Goal: Register for event/course

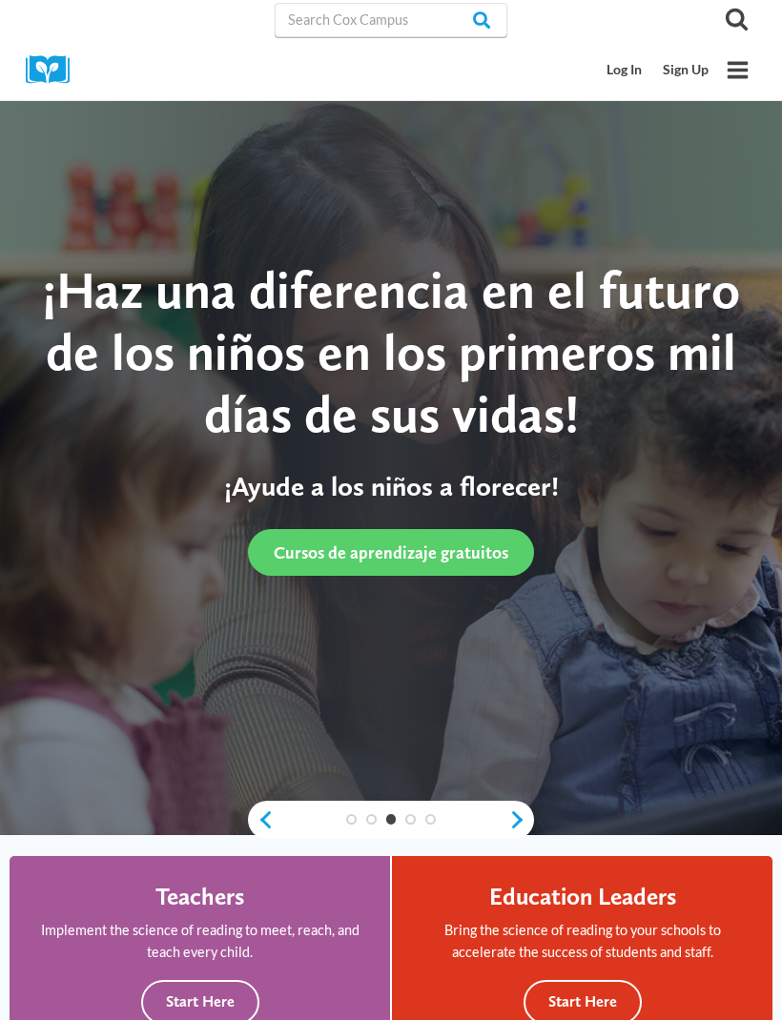
click at [687, 70] on link "Sign Up" at bounding box center [685, 69] width 67 height 35
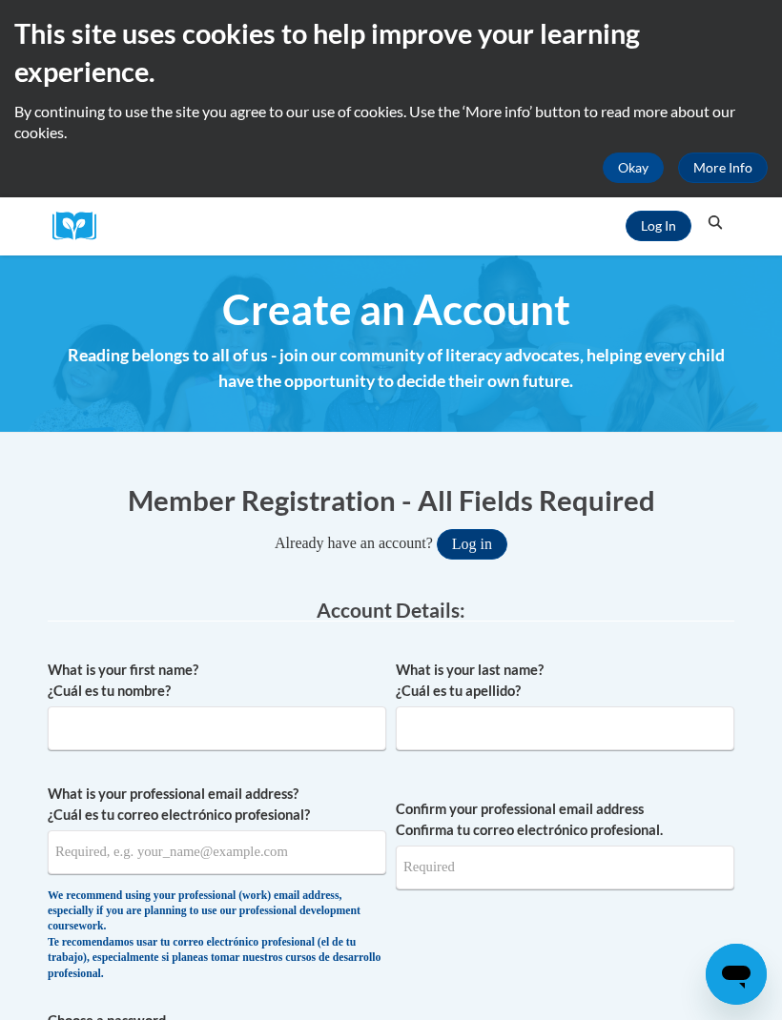
scroll to position [6, 0]
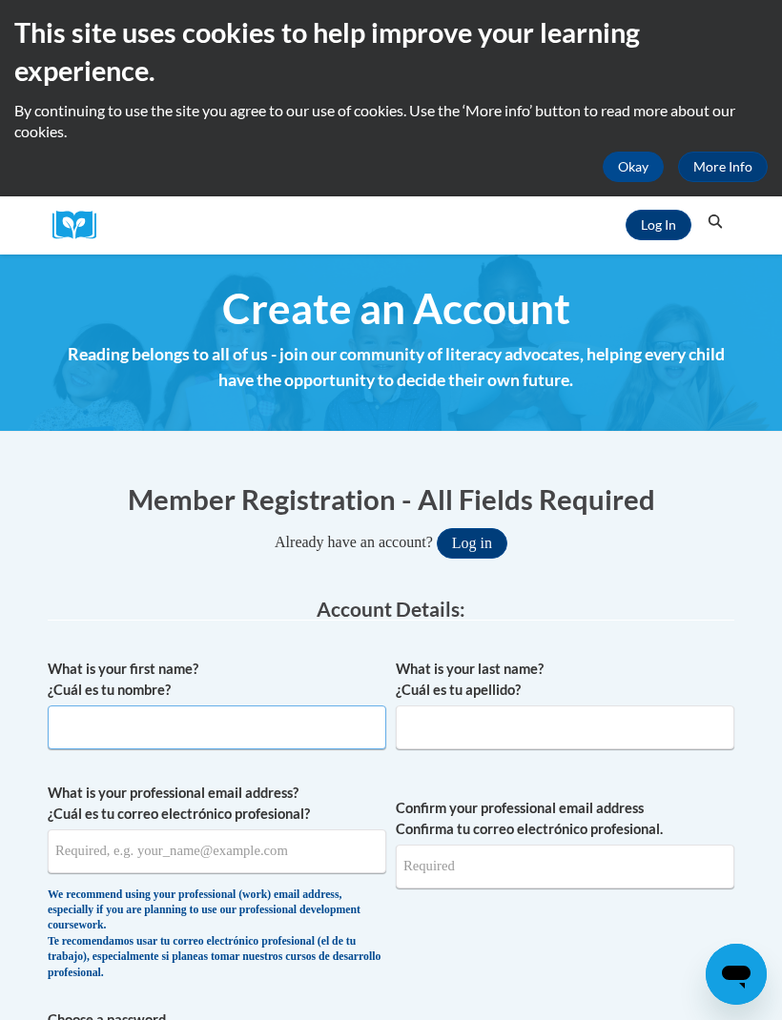
click at [95, 733] on input "What is your first name? ¿Cuál es tu nombre?" at bounding box center [217, 727] width 338 height 44
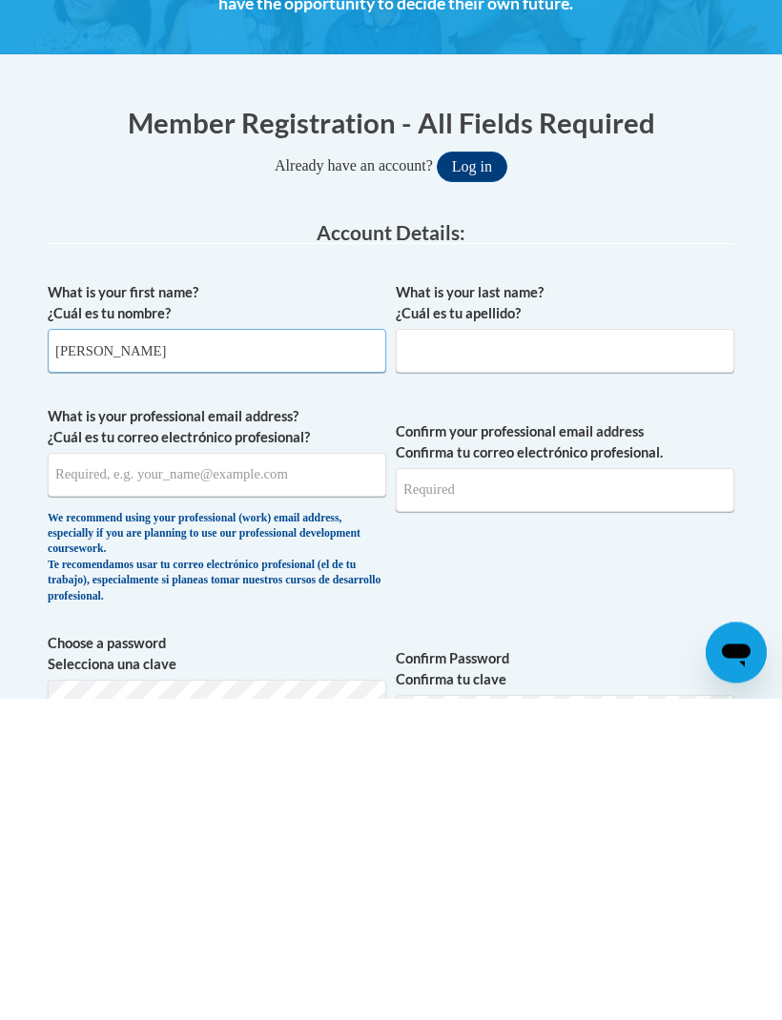
type input "Jacqueline"
click at [466, 651] on input "What is your last name? ¿Cuál es tu apellido?" at bounding box center [565, 673] width 338 height 44
type input "West"
click at [92, 775] on input "What is your professional email address? ¿Cuál es tu correo electrónico profesi…" at bounding box center [217, 797] width 338 height 44
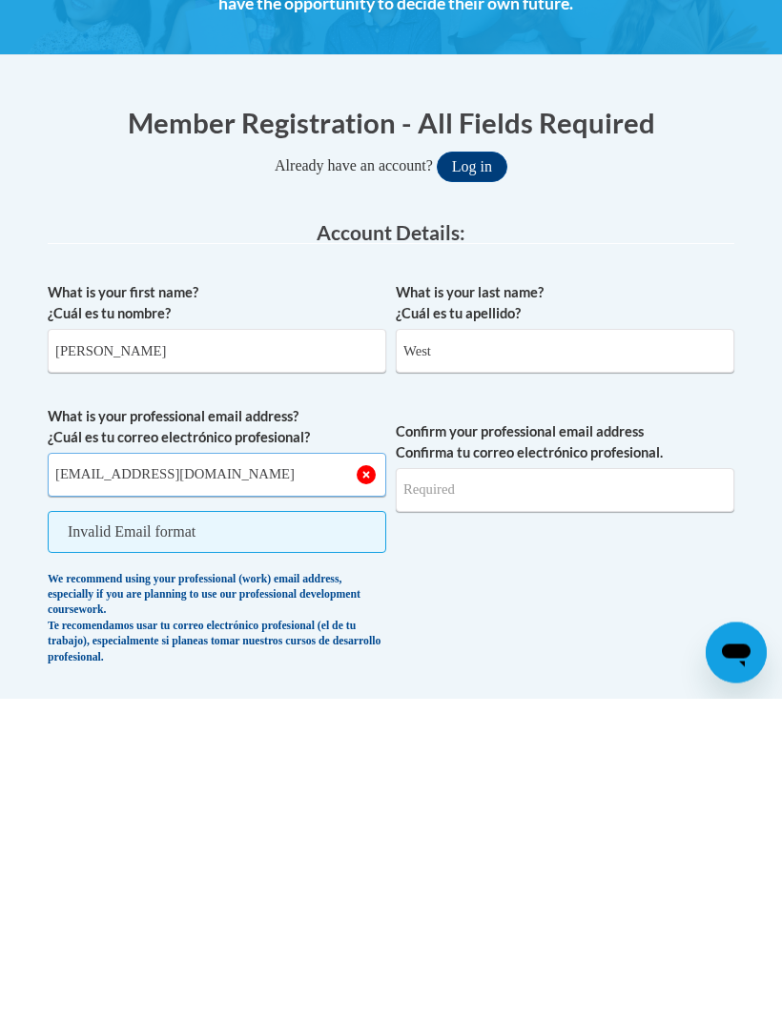
type input "[EMAIL_ADDRESS][DOMAIN_NAME]"
click at [465, 790] on input "Confirm your professional email address Confirma tu correo electrónico profesio…" at bounding box center [565, 812] width 338 height 44
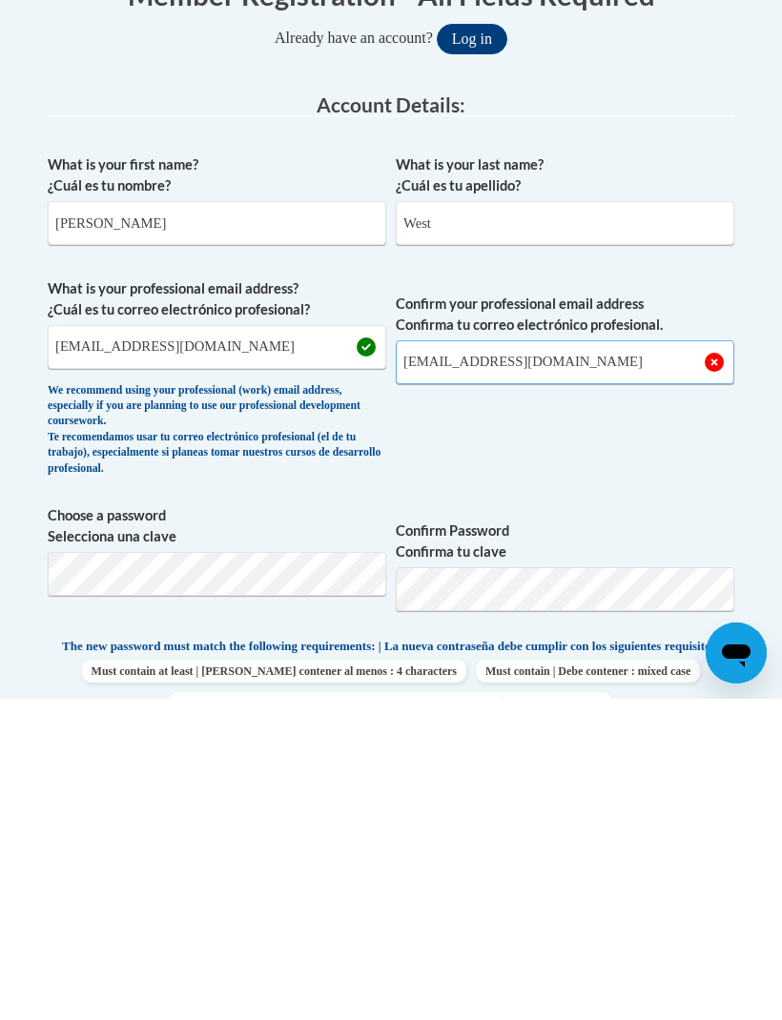
scroll to position [216, 0]
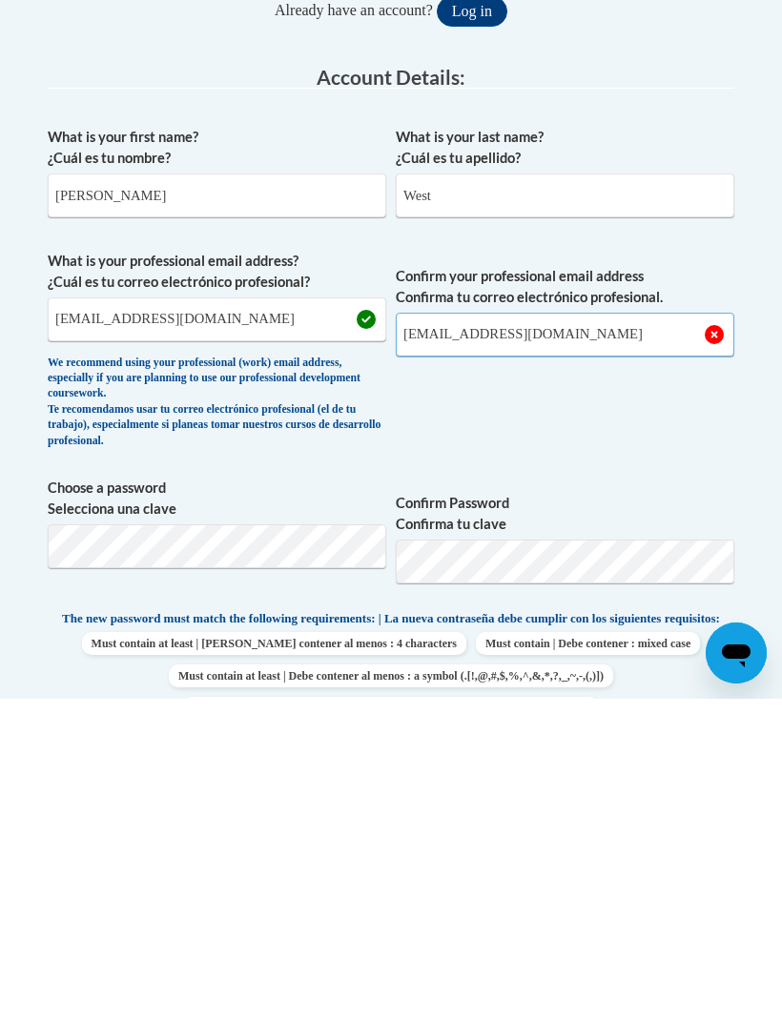
type input "[EMAIL_ADDRESS][DOMAIN_NAME]"
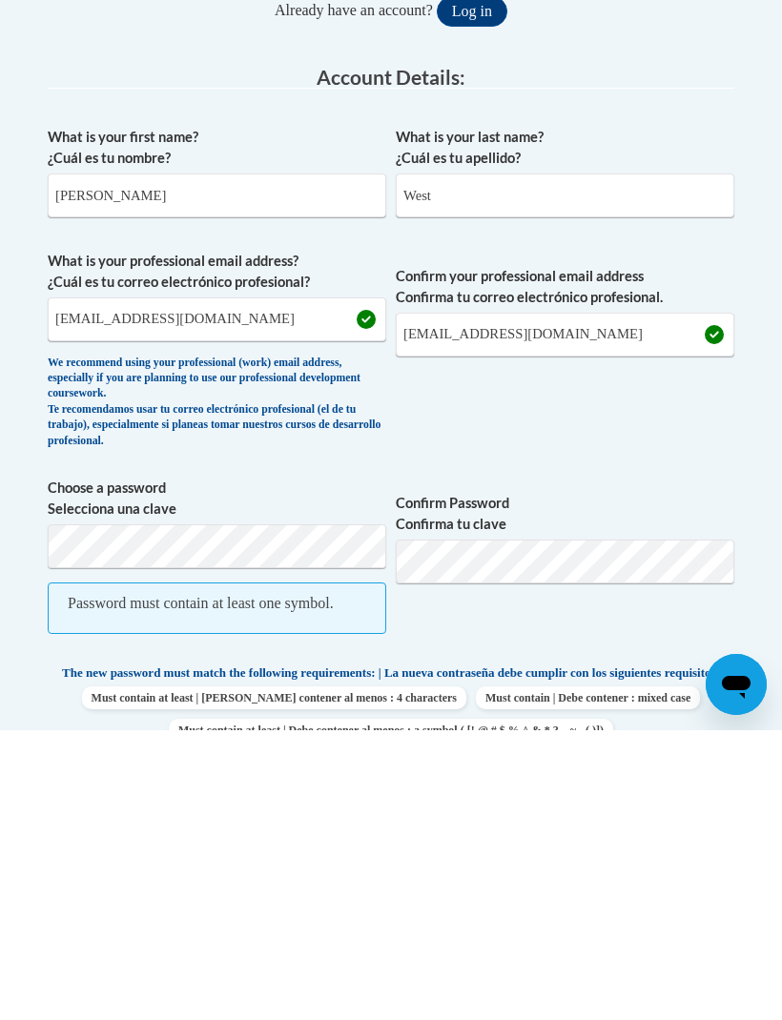
scroll to position [539, 0]
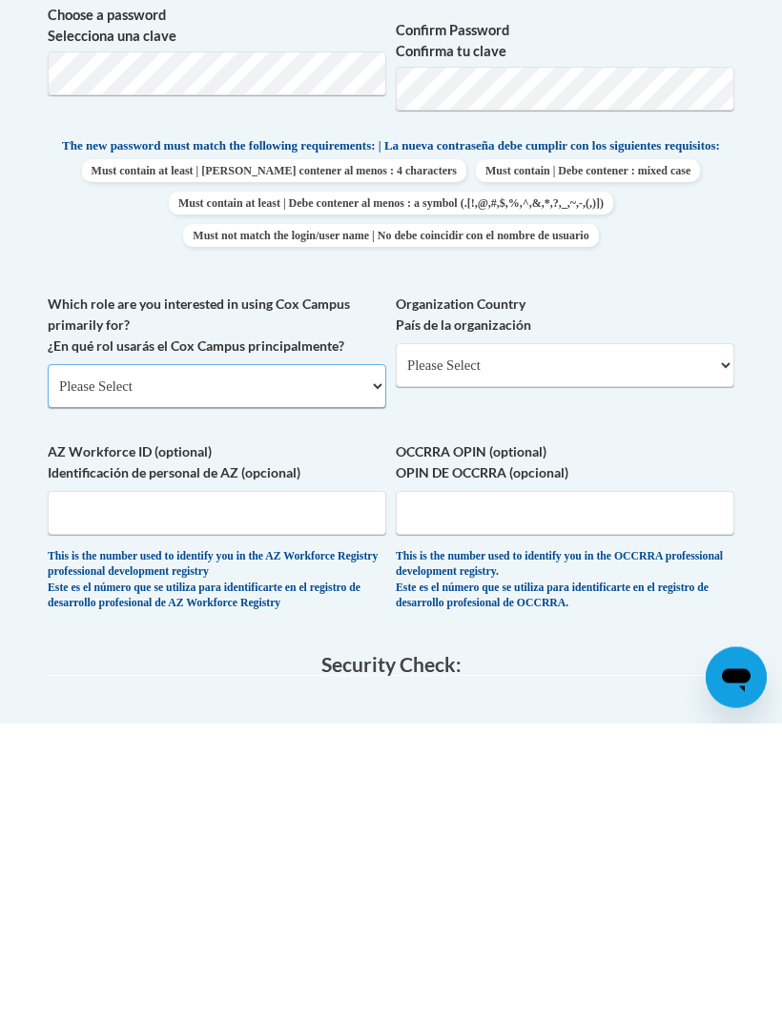
click at [103, 662] on select "Please Select College/University | Colegio/Universidad Community/Nonprofit Part…" at bounding box center [217, 684] width 338 height 44
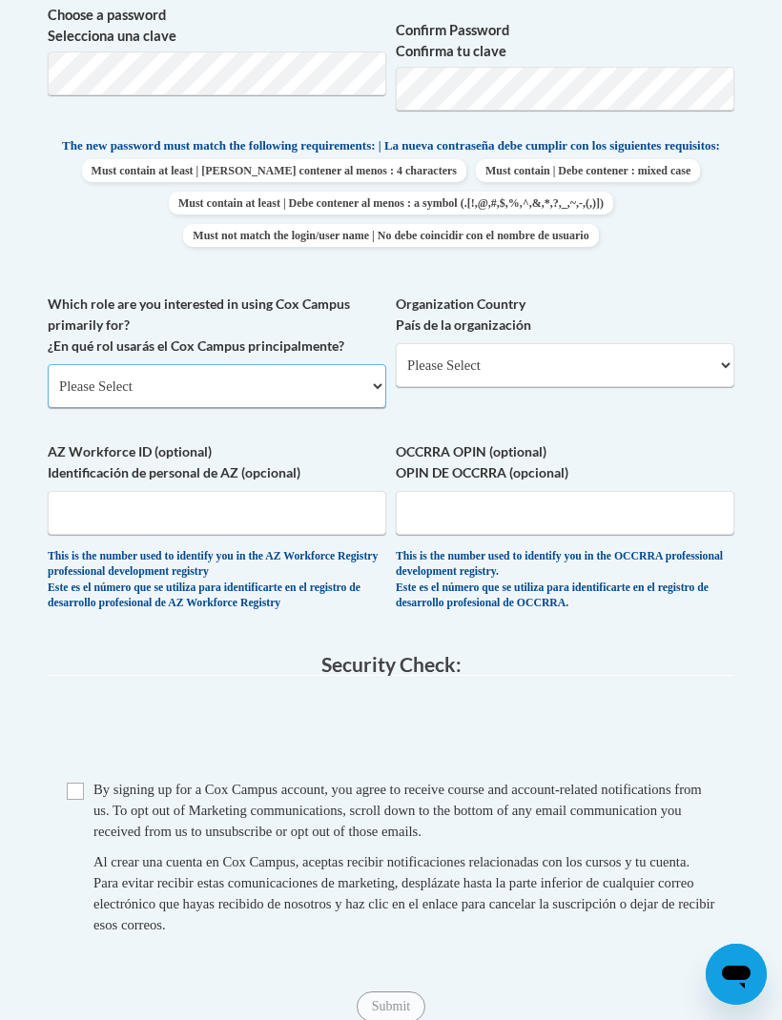
select select "fbf2d438-af2f-41f8-98f1-81c410e29de3"
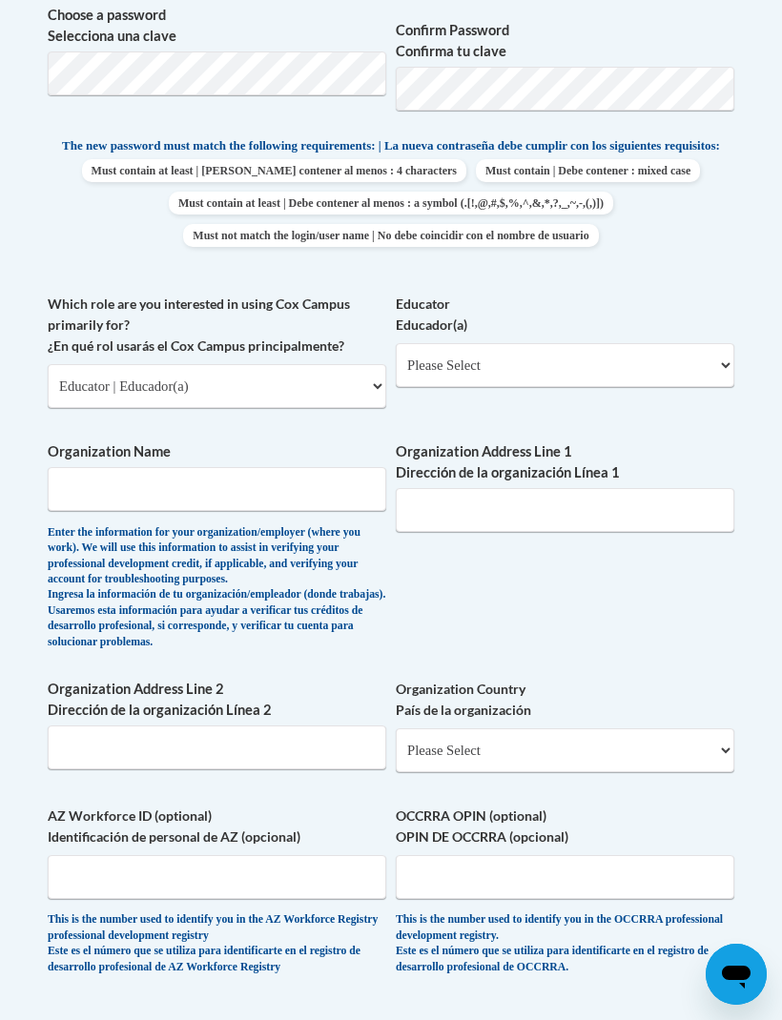
click at [470, 382] on div "Educator Educador(a) Please Select Early Learning/Daycare Teacher/Family Home C…" at bounding box center [565, 348] width 338 height 108
click at [457, 362] on select "Please Select Early Learning/Daycare Teacher/Family Home Care Provider | Maestr…" at bounding box center [565, 365] width 338 height 44
select select "5e2af403-4f2c-4e49-a02f-103e55d7b75b"
click at [64, 493] on input "Organization Name" at bounding box center [217, 489] width 338 height 44
type input "Little Angels Daycare"
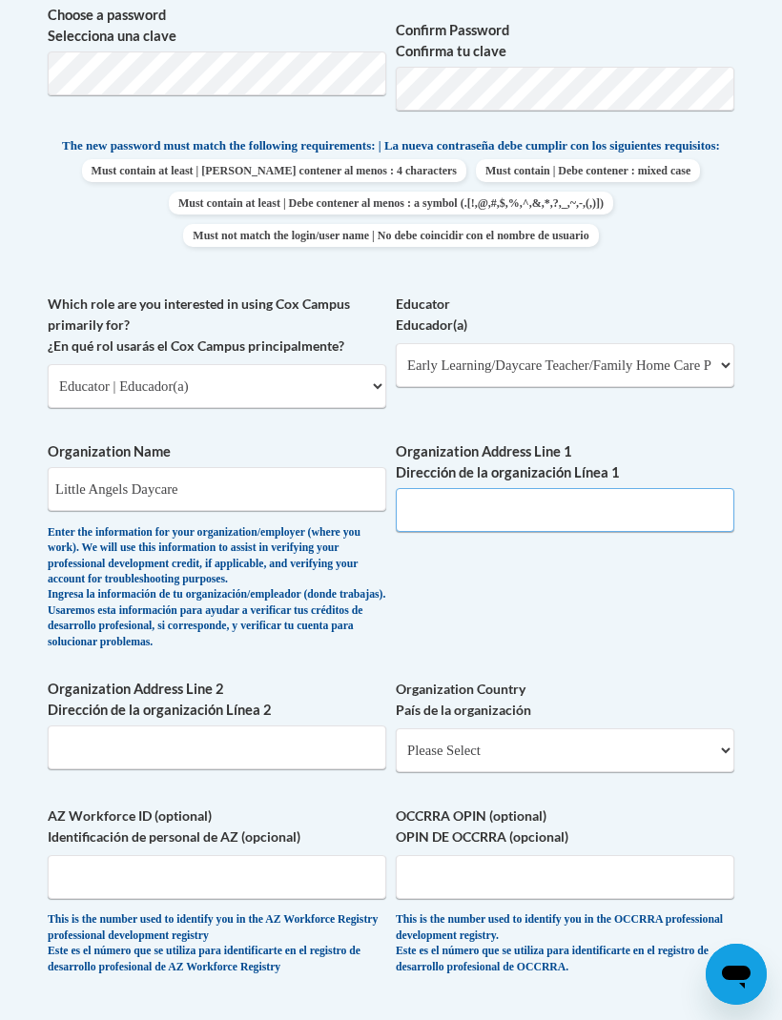
click at [484, 502] on input "Organization Address Line 1 Dirección de la organización Línea 1" at bounding box center [565, 510] width 338 height 44
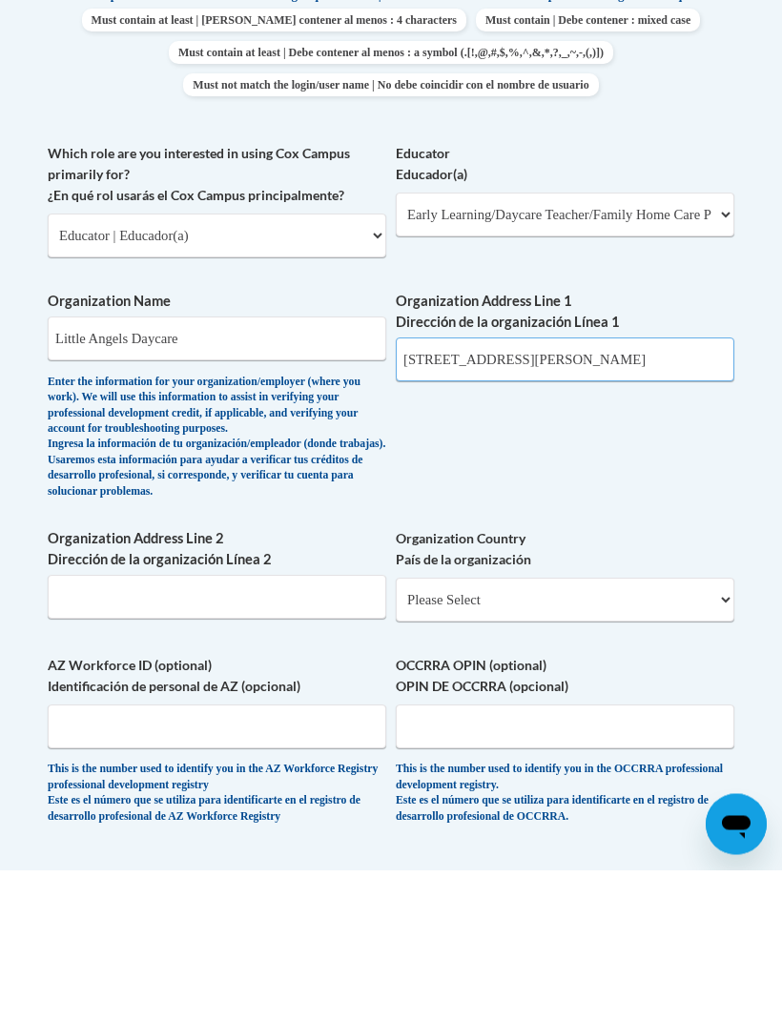
type input "2172 Hunter Ct"
click at [98, 725] on input "Organization Address Line 2 Dirección de la organización Línea 2" at bounding box center [217, 747] width 338 height 44
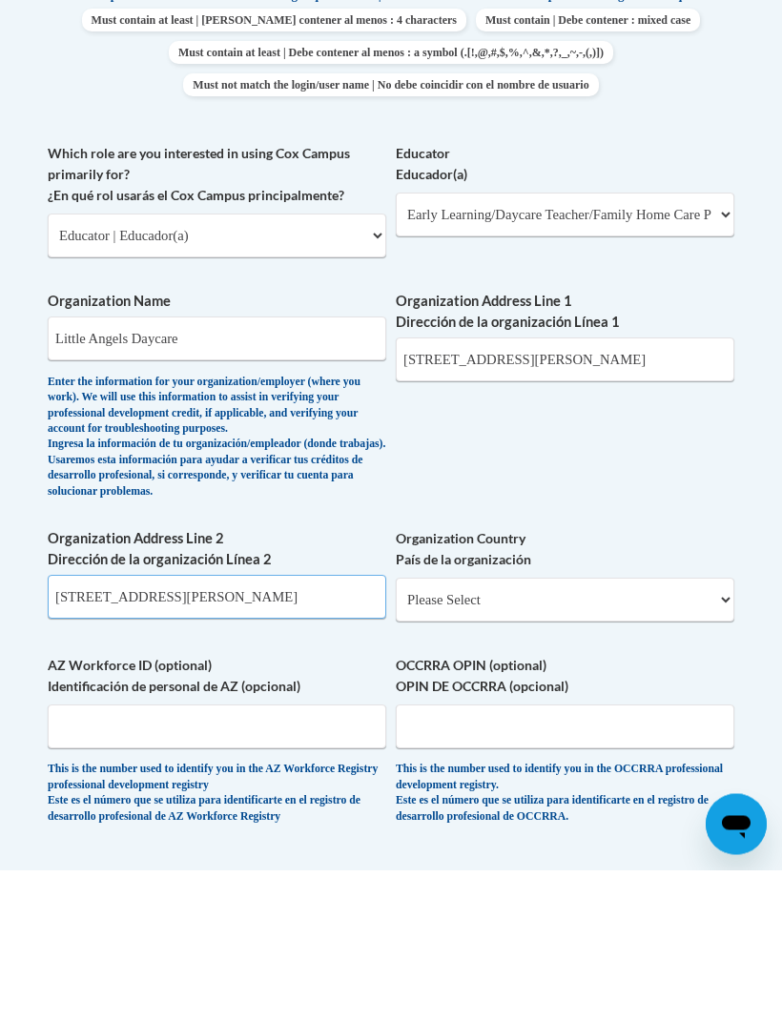
type input "2172 Hunter Ct"
click at [435, 728] on select "Please Select United States | Estados Unidos Outside of the United States | Fue…" at bounding box center [565, 750] width 338 height 44
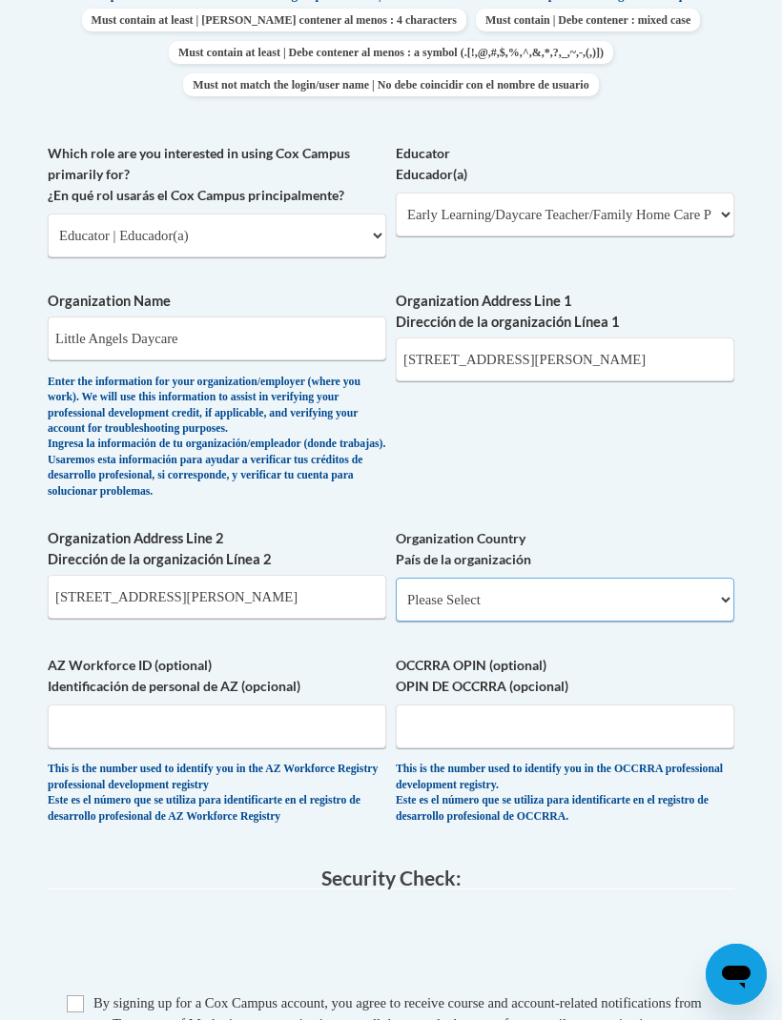
select select "ad49bcad-a171-4b2e-b99c-48b446064914"
select select
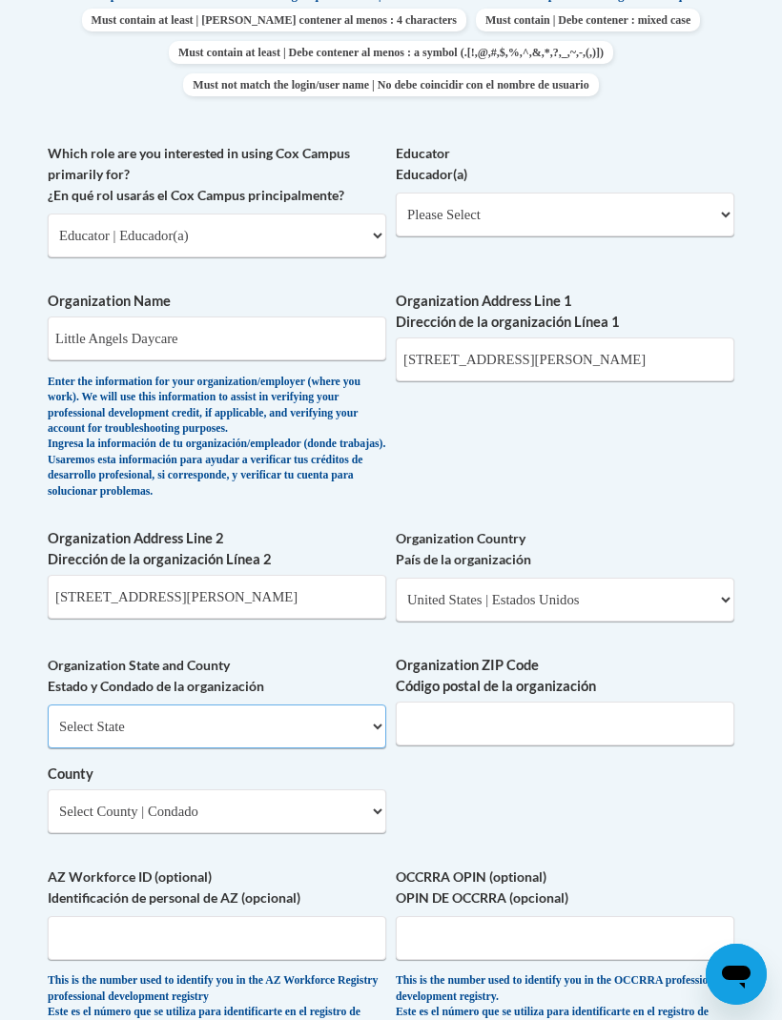
click at [89, 704] on select "Select State Alabama Alaska Arizona Arkansas California Colorado Connecticut De…" at bounding box center [217, 726] width 338 height 44
select select "Georgia"
click at [501, 704] on input "Organization ZIP Code Código postal de la organización" at bounding box center [565, 724] width 338 height 44
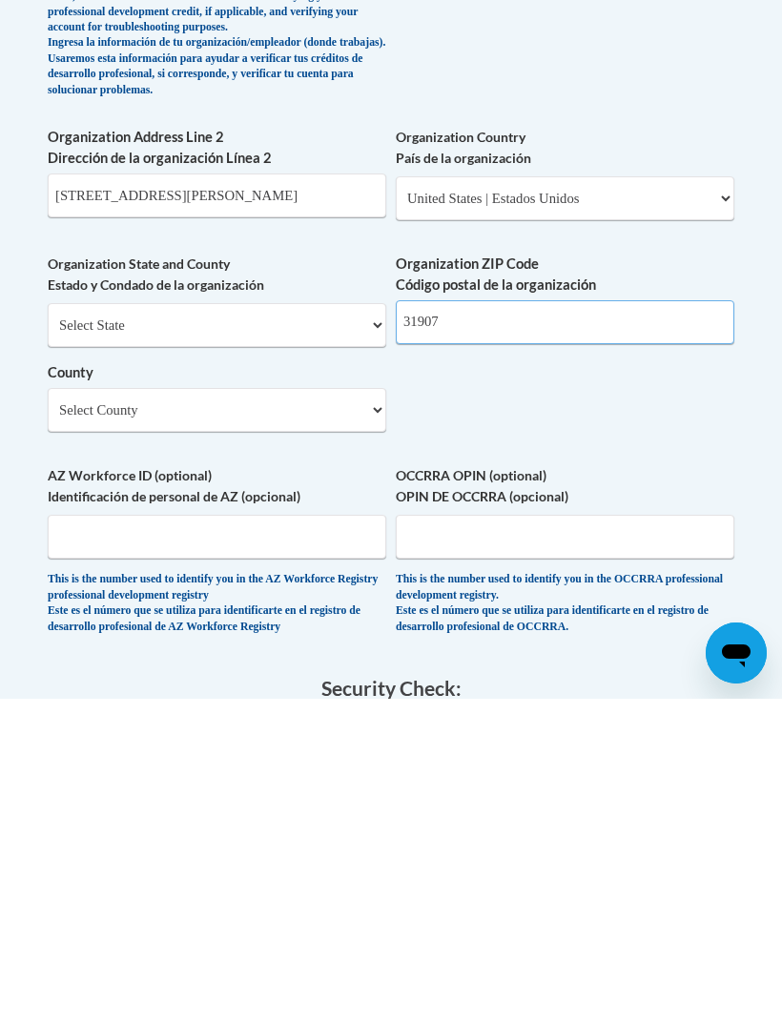
type input "31907"
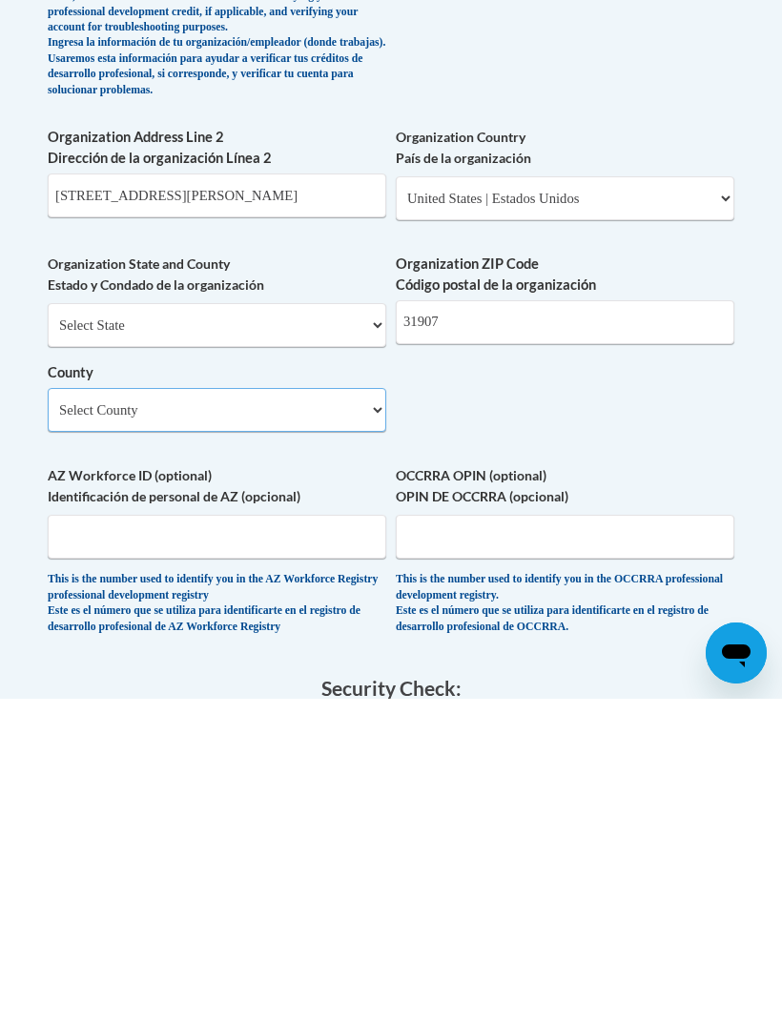
click at [71, 709] on select "Select County Appling Atkinson Bacon Baker Baldwin Banks Barrow Bartow Ben Hill…" at bounding box center [217, 731] width 338 height 44
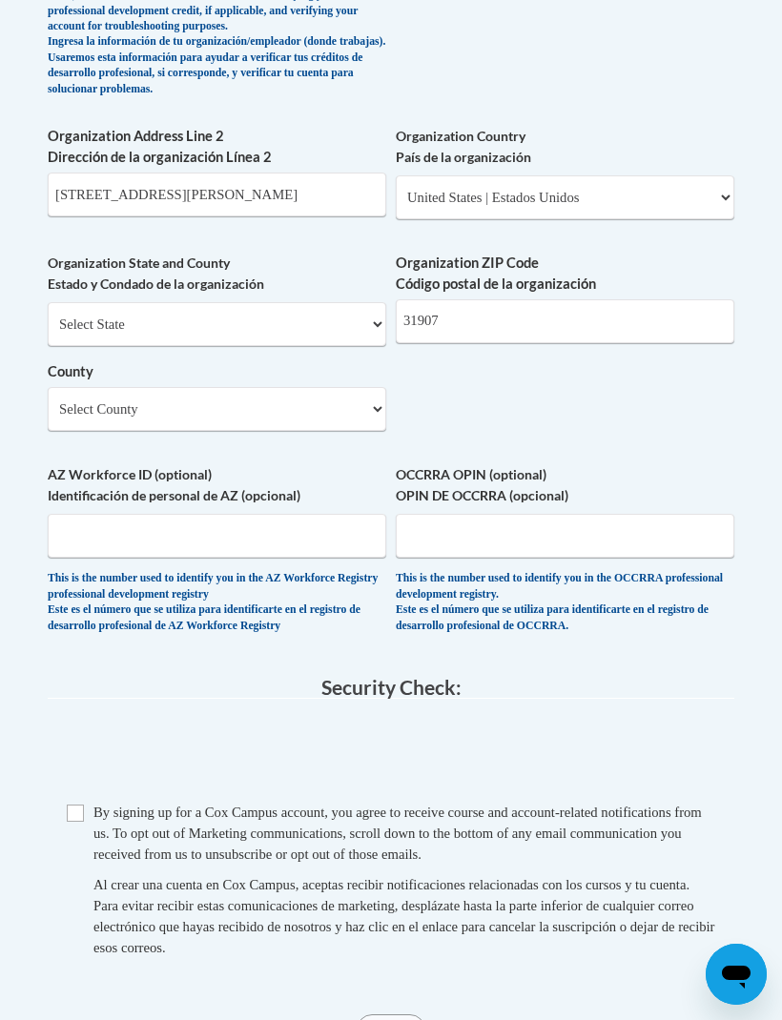
click at [335, 387] on select "Select County Appling Atkinson Bacon Baker Baldwin Banks Barrow Bartow Ben Hill…" at bounding box center [217, 409] width 338 height 44
click at [344, 387] on select "Select County Appling Atkinson Bacon Baker Baldwin Banks Barrow Bartow Ben Hill…" at bounding box center [217, 409] width 338 height 44
select select "Bacon"
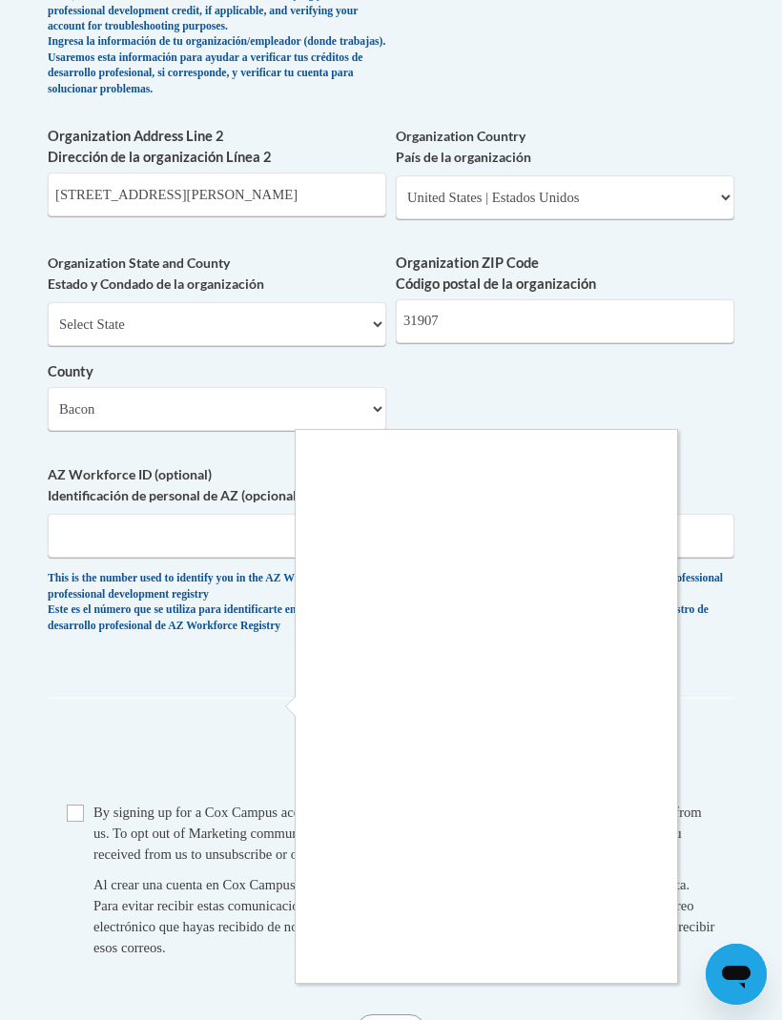
click at [84, 769] on div at bounding box center [391, 510] width 782 height 1020
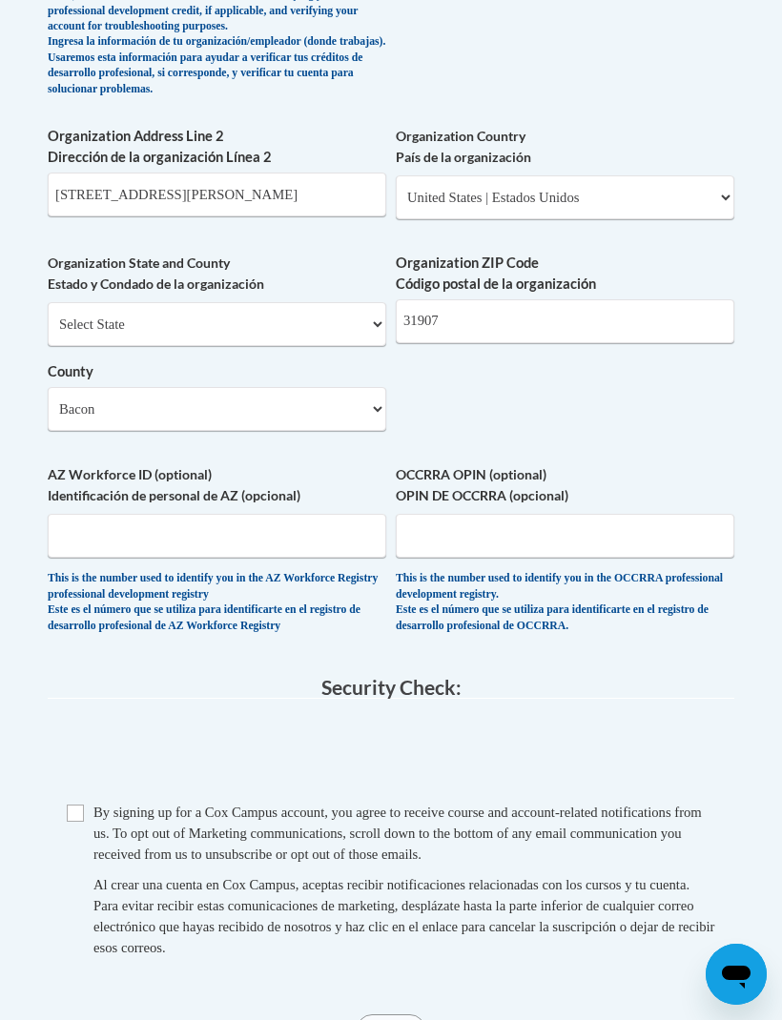
click at [75, 804] on input "Checkbox" at bounding box center [75, 812] width 17 height 17
checkbox input "true"
click at [411, 1014] on input "Submit" at bounding box center [390, 1029] width 69 height 31
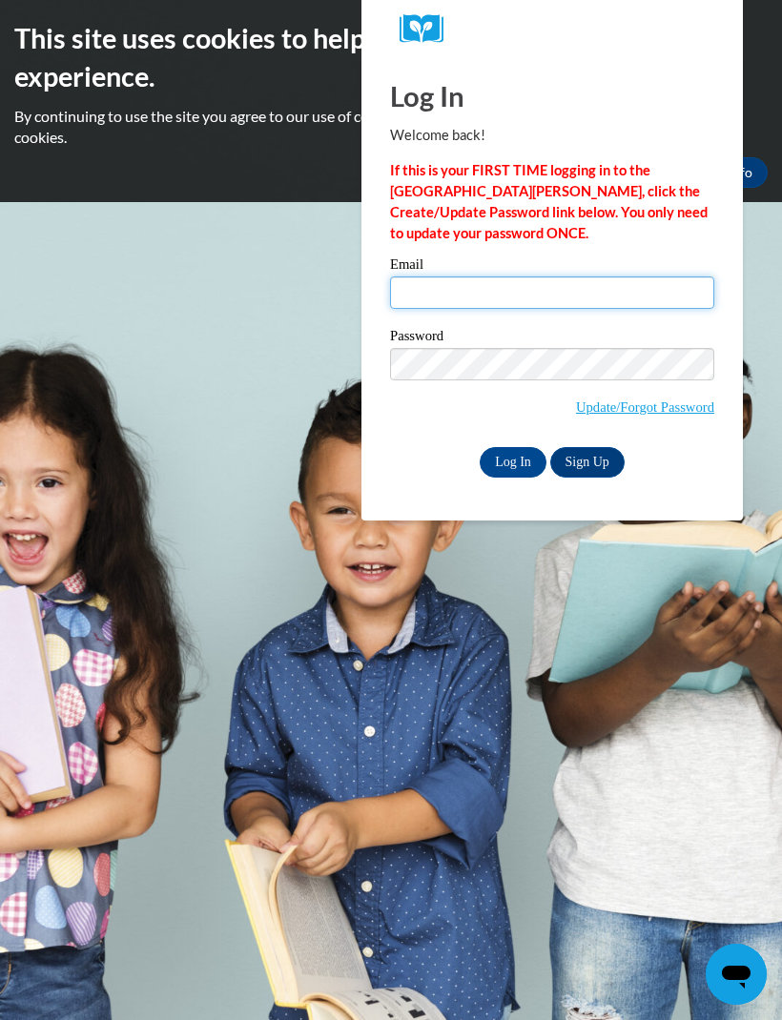
type input "[EMAIL_ADDRESS][DOMAIN_NAME]"
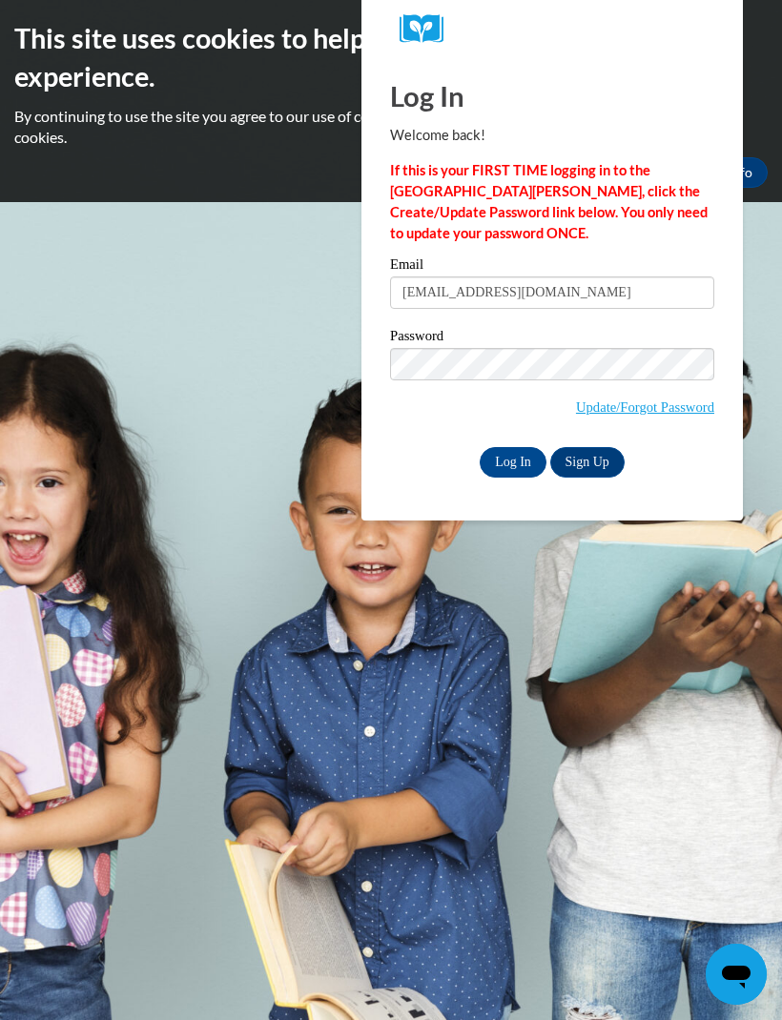
click at [513, 460] on input "Log In" at bounding box center [512, 462] width 67 height 31
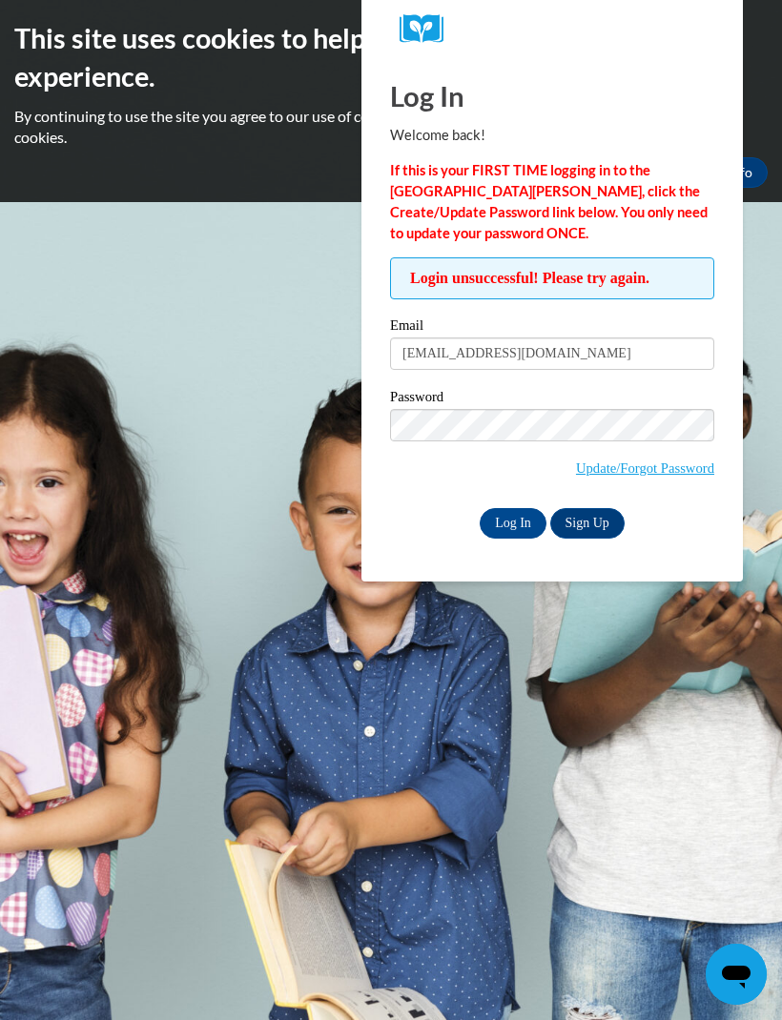
click at [515, 524] on input "Log In" at bounding box center [512, 523] width 67 height 31
click at [691, 467] on link "Update/Forgot Password" at bounding box center [645, 467] width 138 height 15
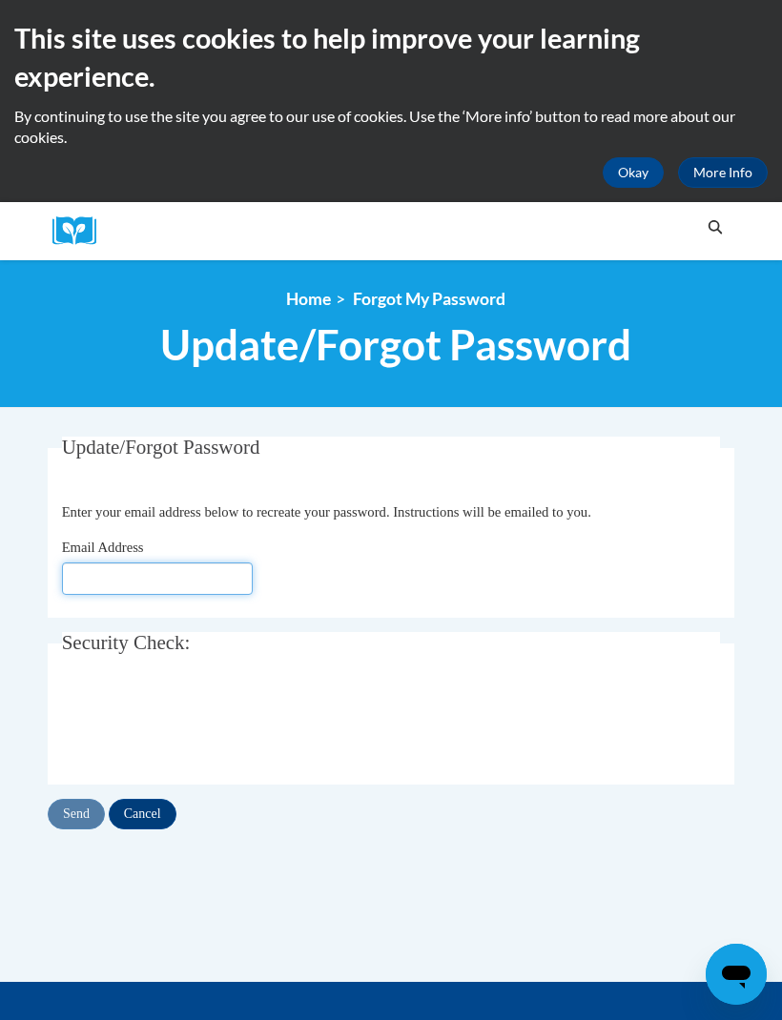
type input "[EMAIL_ADDRESS][DOMAIN_NAME]"
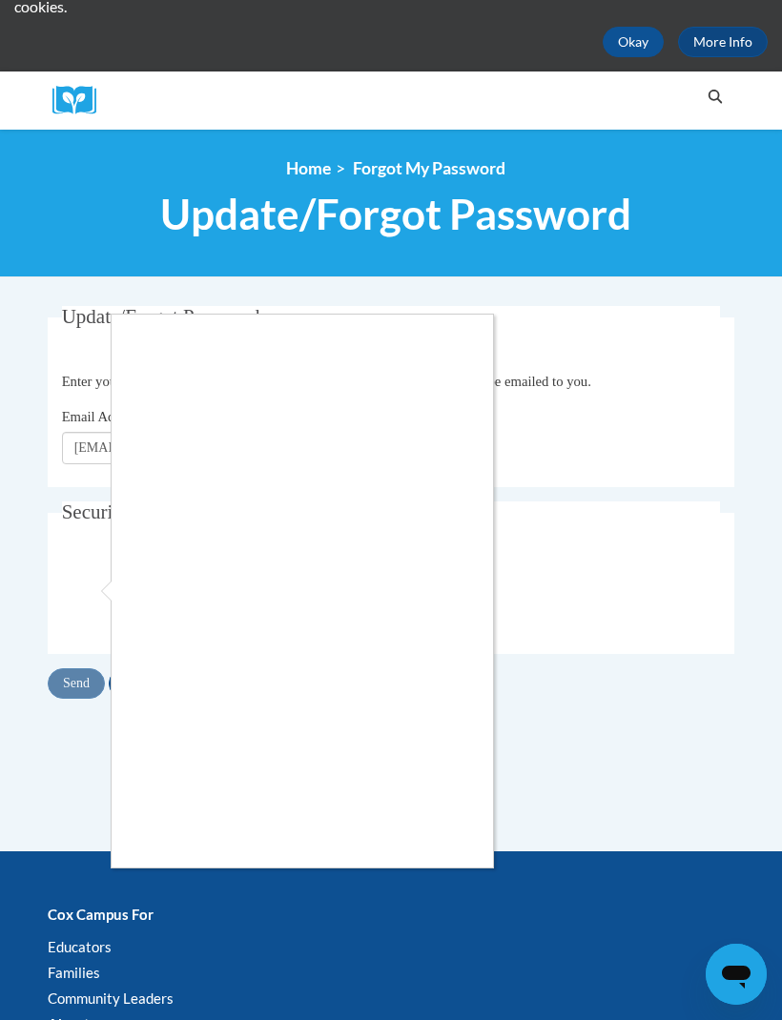
scroll to position [132, 0]
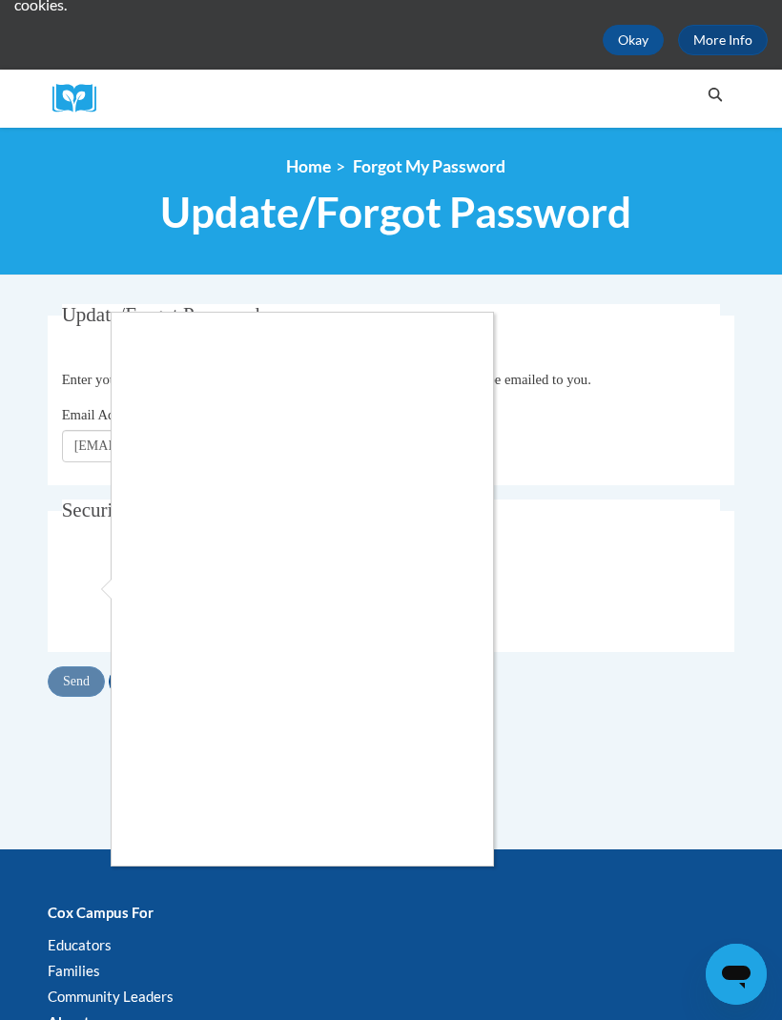
click at [433, 871] on div at bounding box center [391, 510] width 782 height 1020
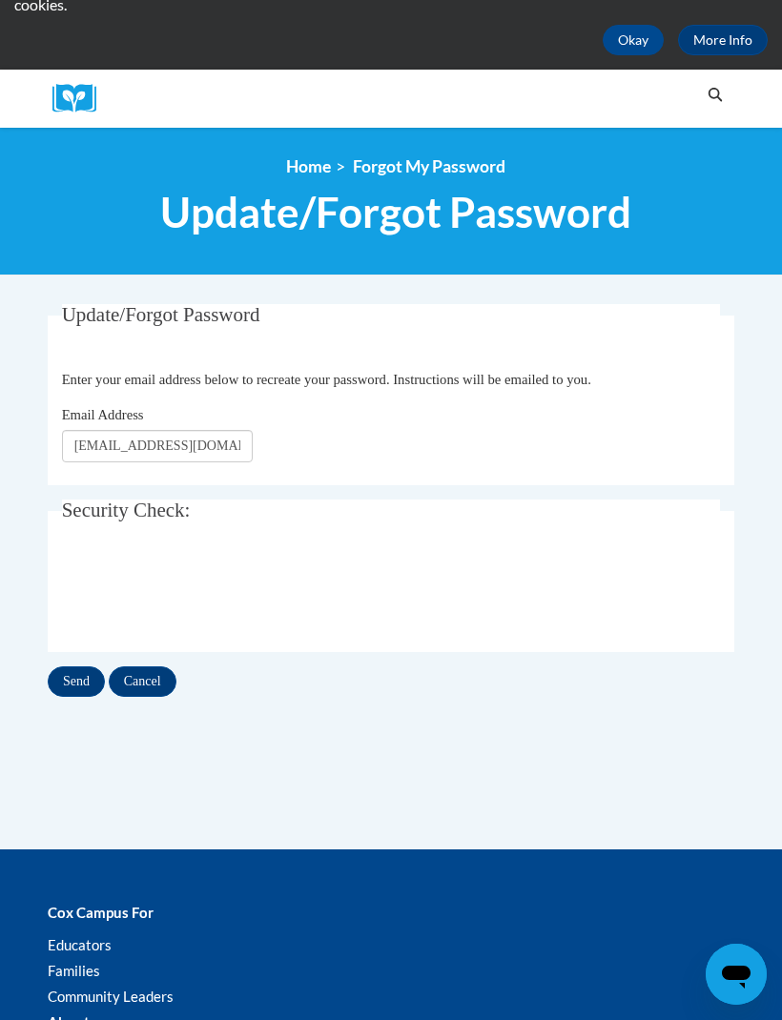
click at [89, 691] on input "Send" at bounding box center [76, 681] width 57 height 31
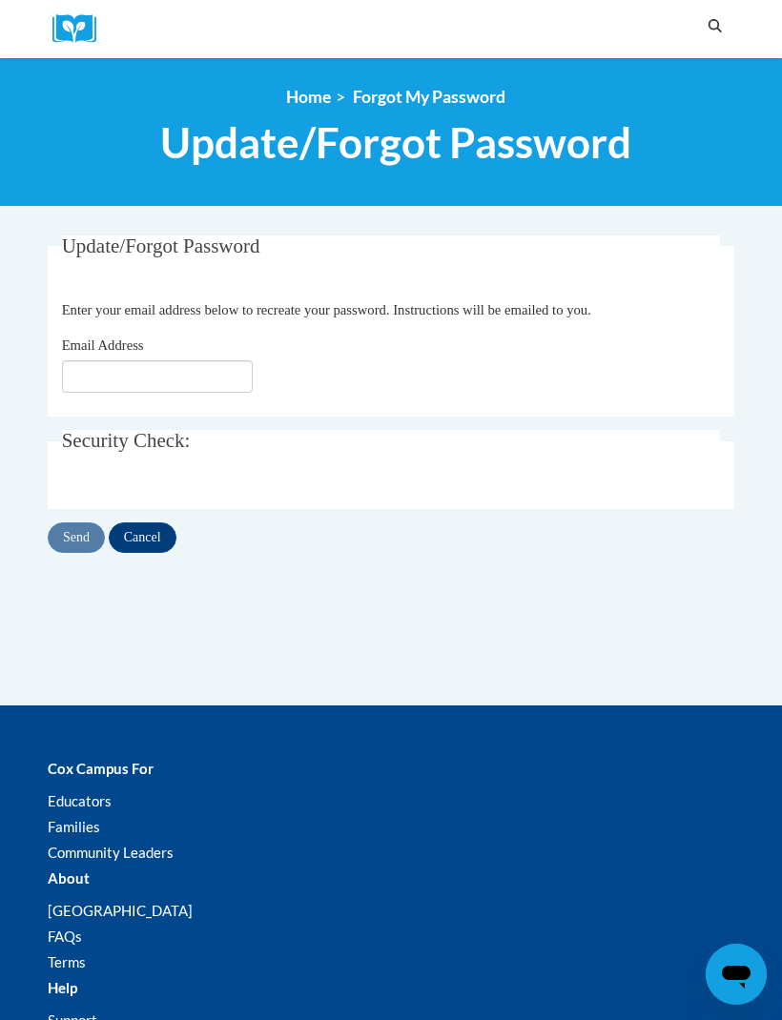
click at [70, 27] on img at bounding box center [80, 29] width 57 height 30
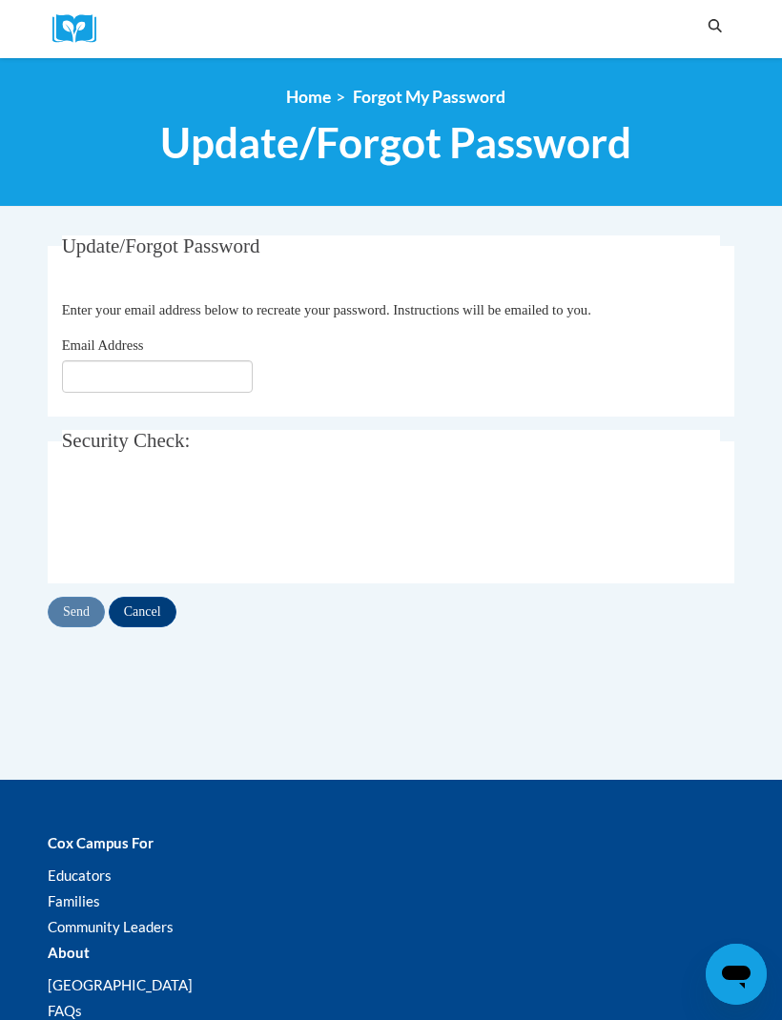
click at [73, 37] on img at bounding box center [80, 29] width 57 height 30
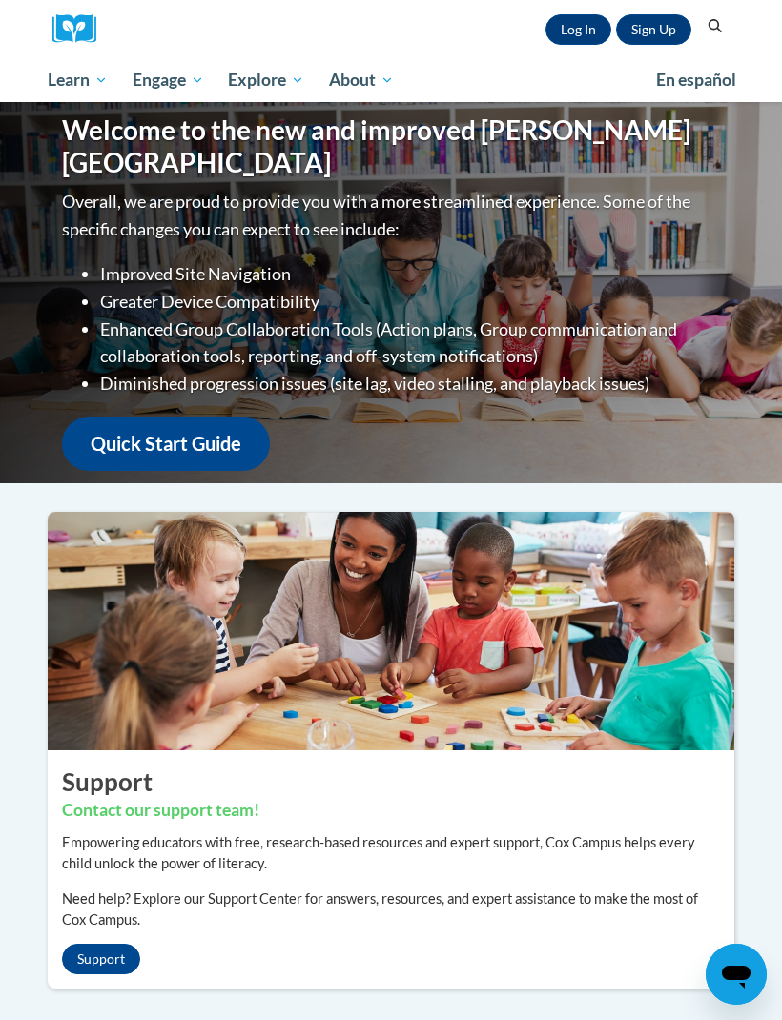
click at [576, 18] on link "Log In" at bounding box center [578, 29] width 66 height 31
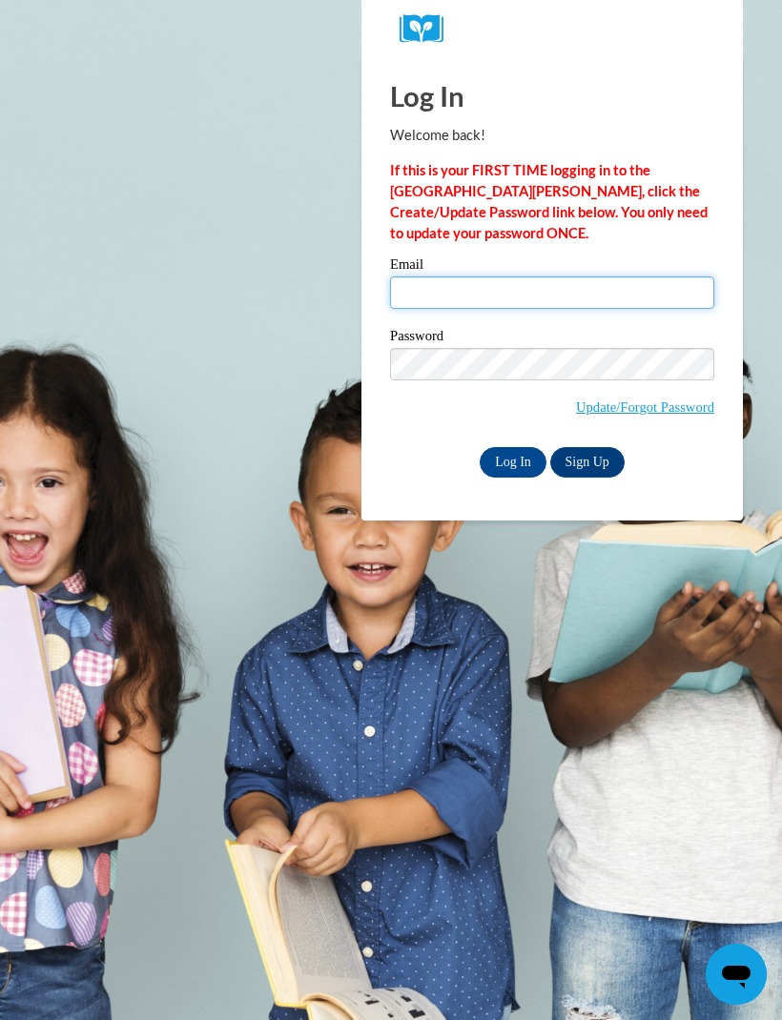
type input "[EMAIL_ADDRESS][DOMAIN_NAME]"
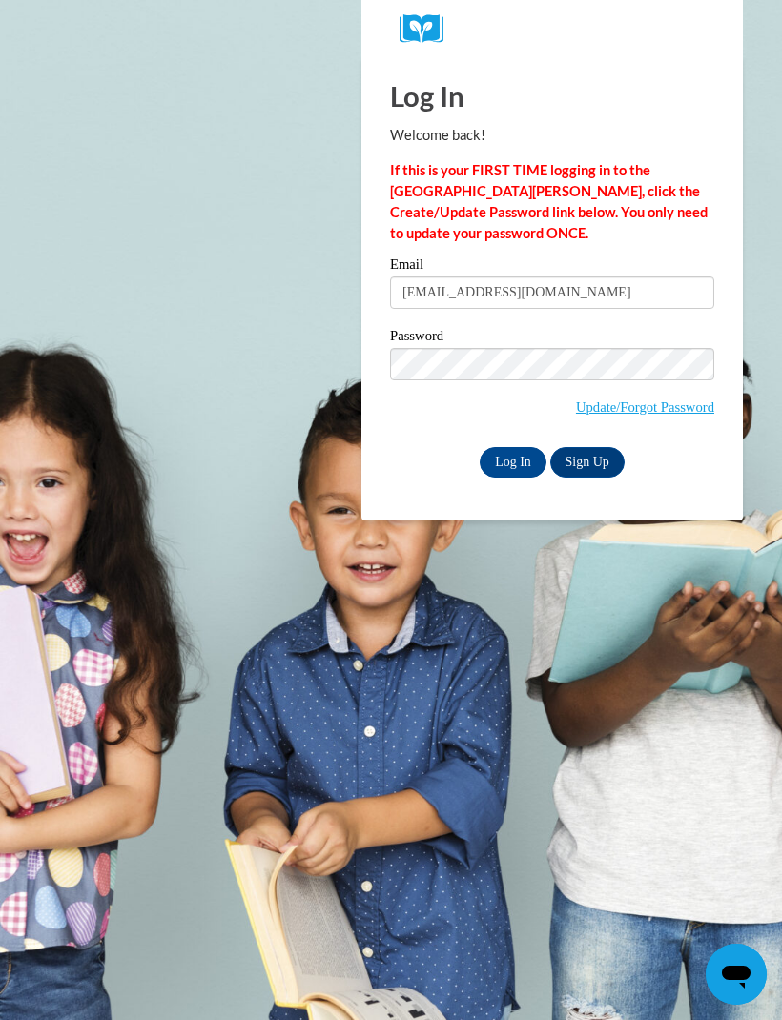
click at [521, 457] on input "Log In" at bounding box center [512, 462] width 67 height 31
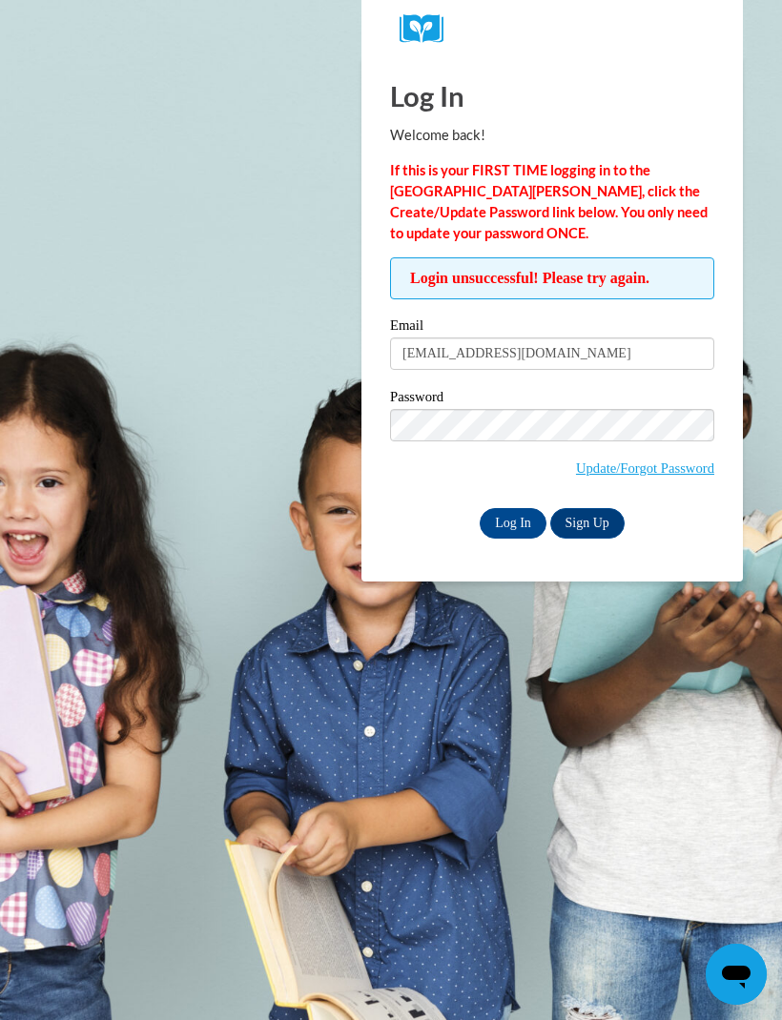
click at [690, 462] on link "Update/Forgot Password" at bounding box center [645, 467] width 138 height 15
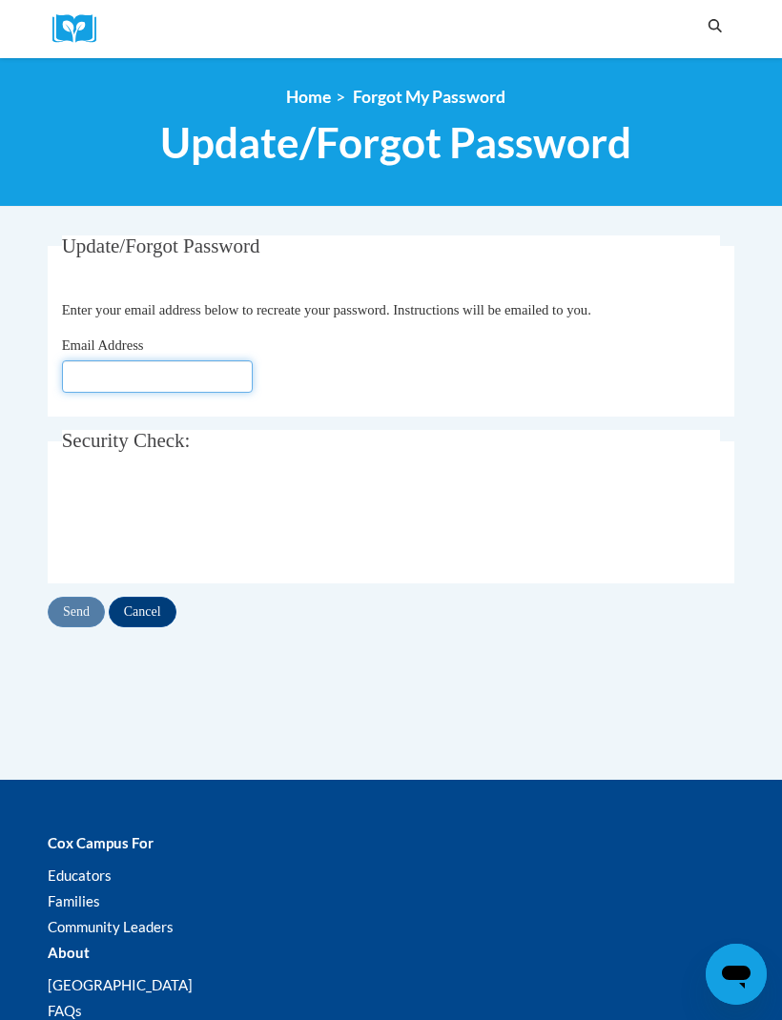
type input "westdiditlol@gmail.com"
click at [92, 42] on img at bounding box center [80, 29] width 57 height 30
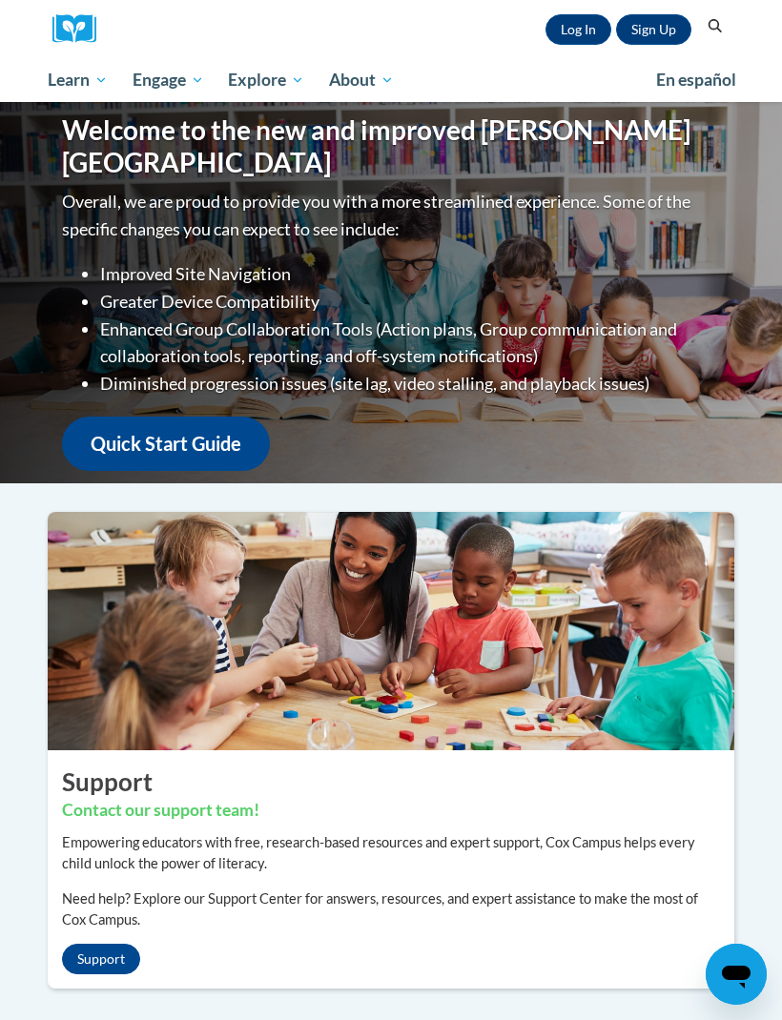
click at [634, 19] on link "Sign Up" at bounding box center [653, 29] width 75 height 31
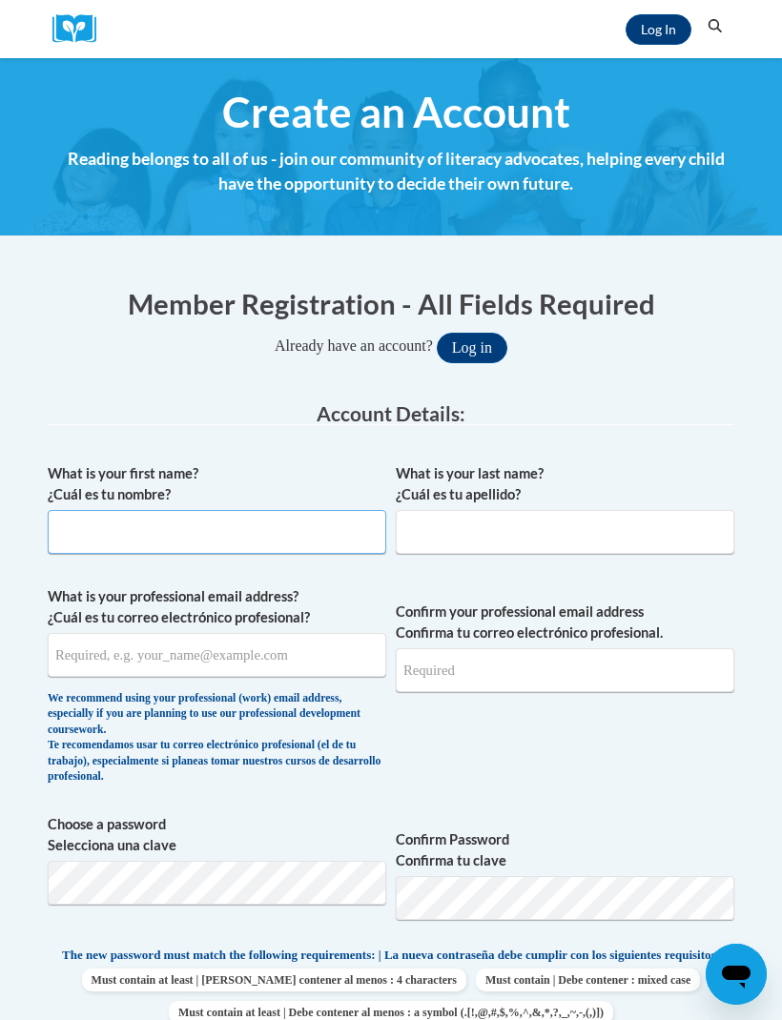
click at [318, 529] on input "What is your first name? ¿Cuál es tu nombre?" at bounding box center [217, 532] width 338 height 44
type input "K"
type input "Jaqueline"
click at [607, 536] on input "What is your last name? ¿Cuál es tu apellido?" at bounding box center [565, 532] width 338 height 44
type input "West"
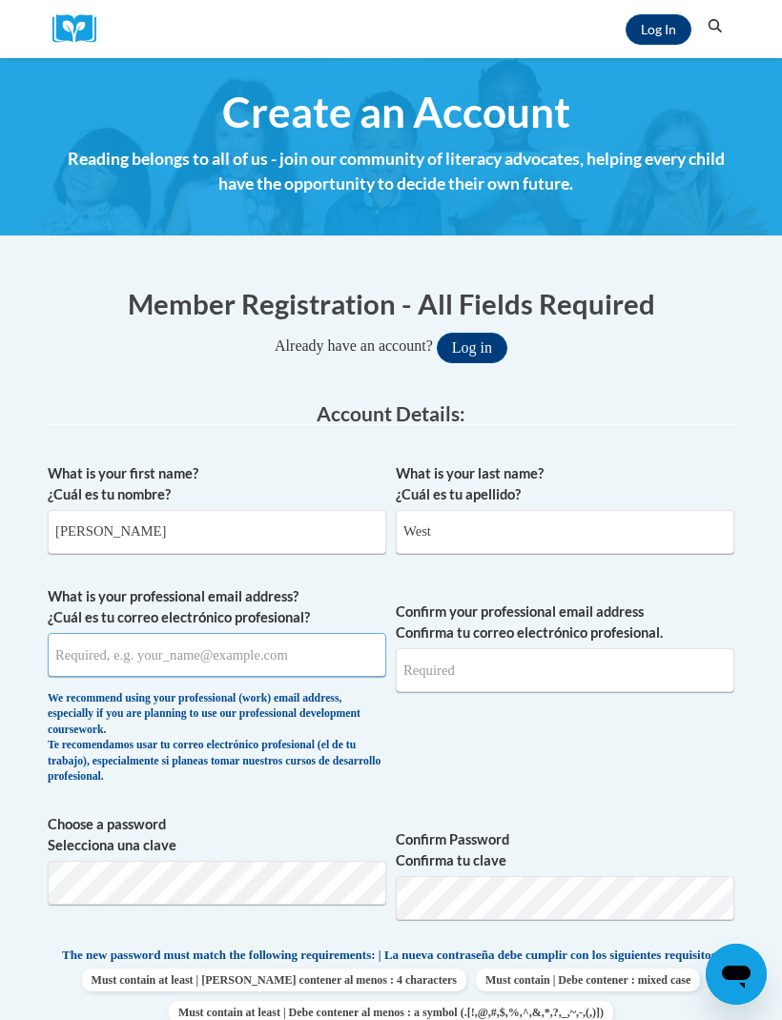
click at [295, 658] on input "What is your professional email address? ¿Cuál es tu correo electrónico profesi…" at bounding box center [217, 655] width 338 height 44
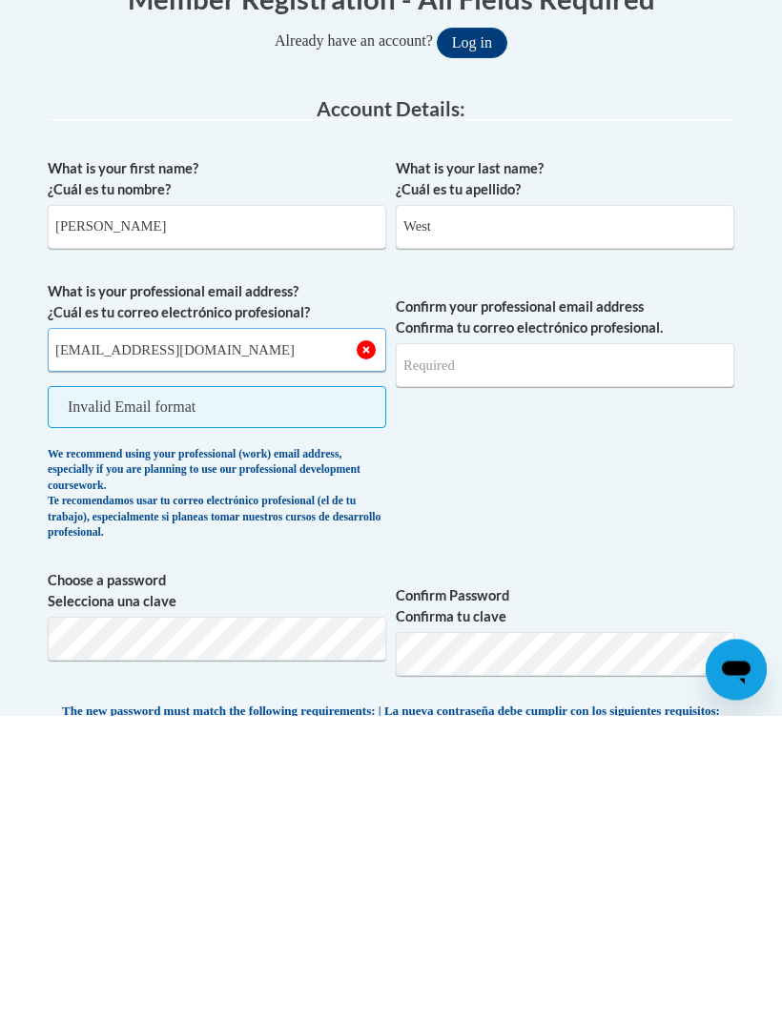
type input "westdiditlol@gmail.com"
click at [659, 648] on input "Confirm your professional email address Confirma tu correo electrónico profesio…" at bounding box center [565, 670] width 338 height 44
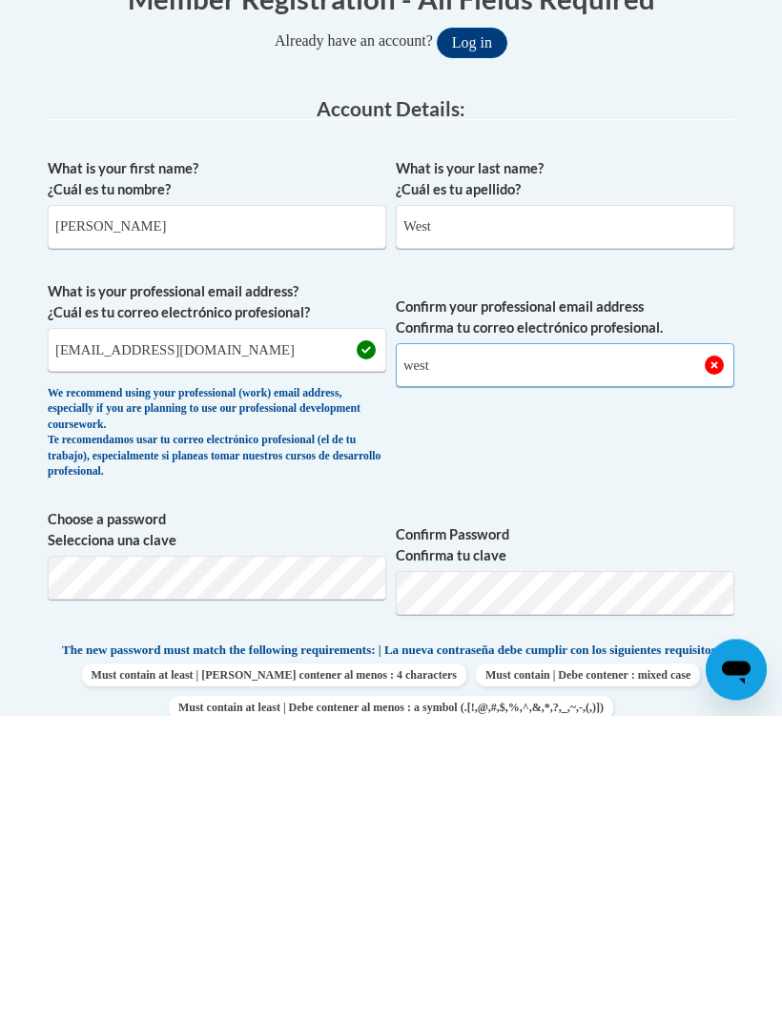
type input "westd"
type input "westdiditlol@gmail.com"
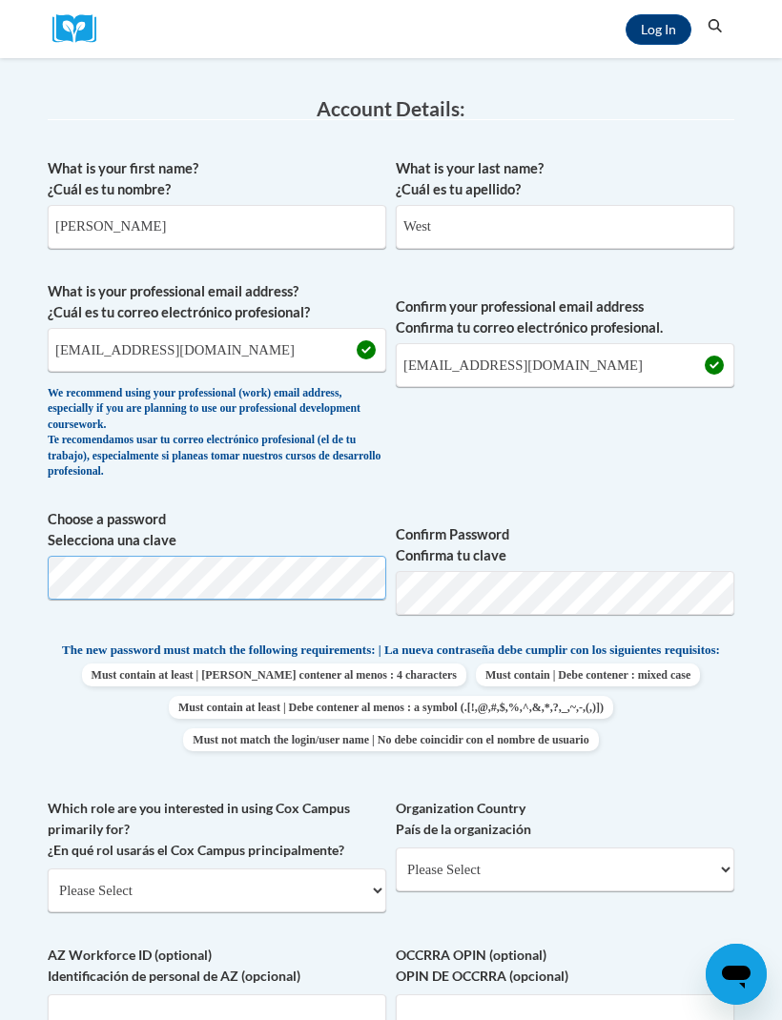
scroll to position [304, 0]
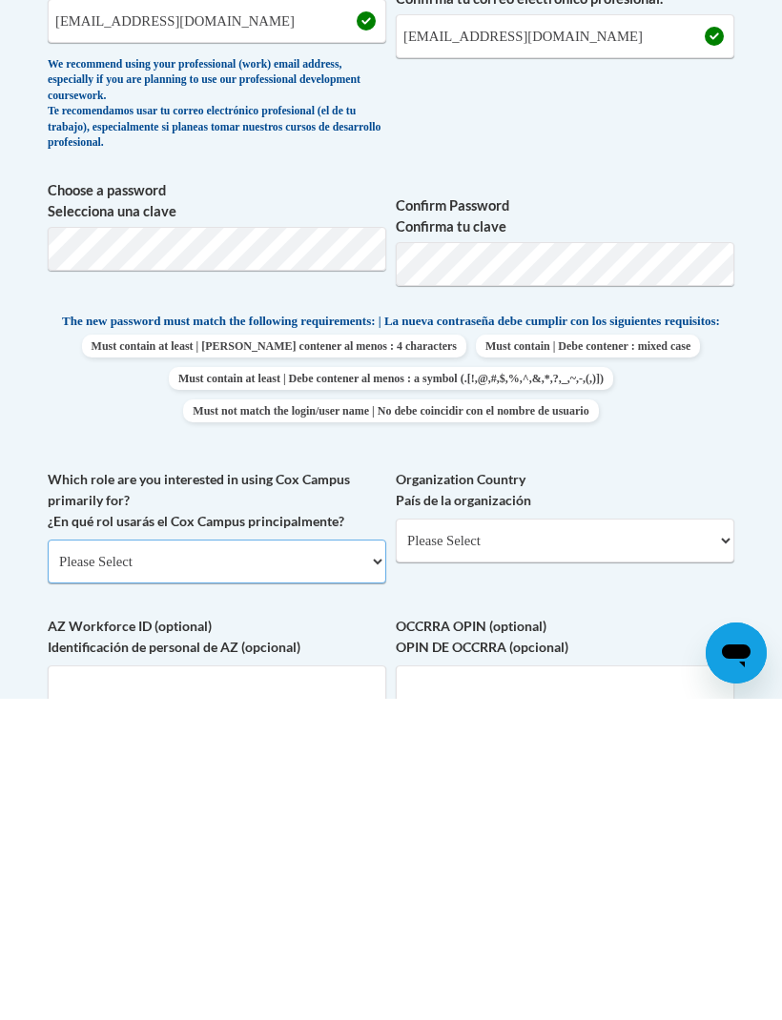
click at [288, 861] on select "Please Select College/University | Colegio/Universidad Community/Nonprofit Part…" at bounding box center [217, 883] width 338 height 44
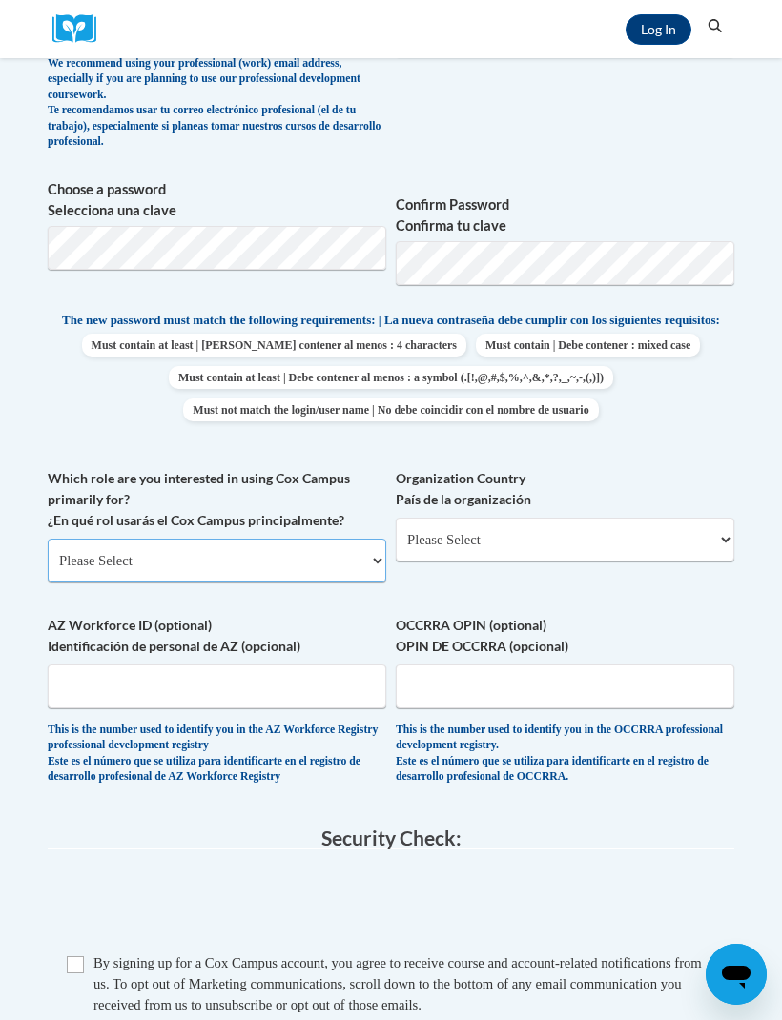
select select "fbf2d438-af2f-41f8-98f1-81c410e29de3"
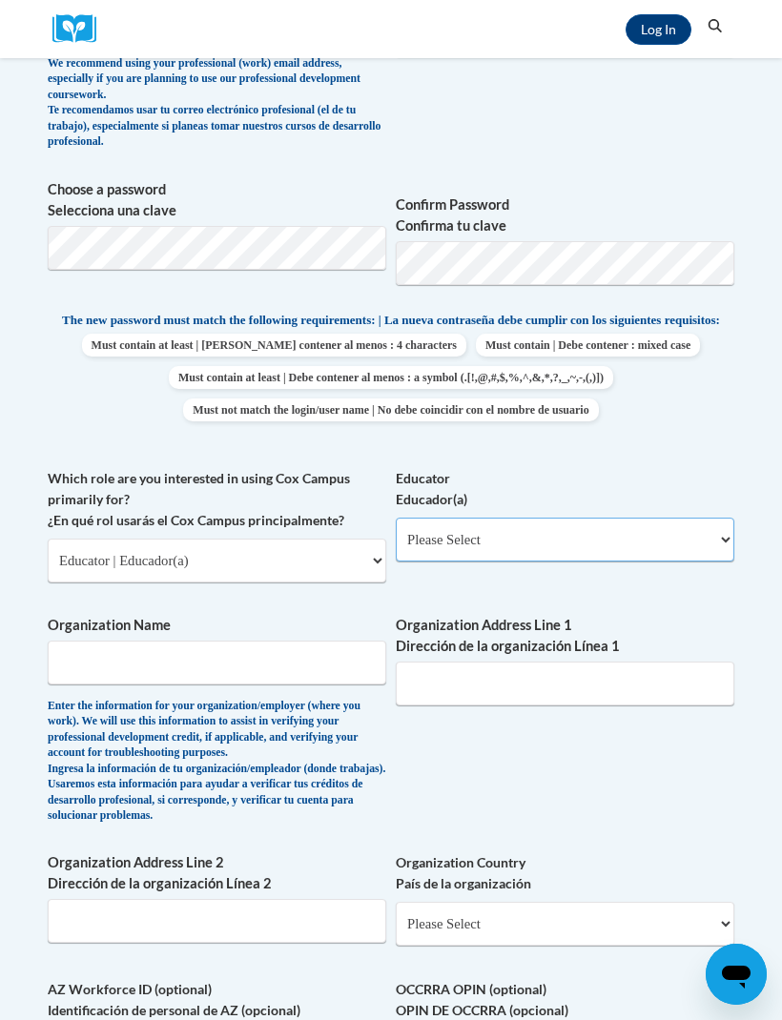
click at [529, 544] on select "Please Select Early Learning/Daycare Teacher/Family Home Care Provider | Maestr…" at bounding box center [565, 540] width 338 height 44
select select "5e2af403-4f2c-4e49-a02f-103e55d7b75b"
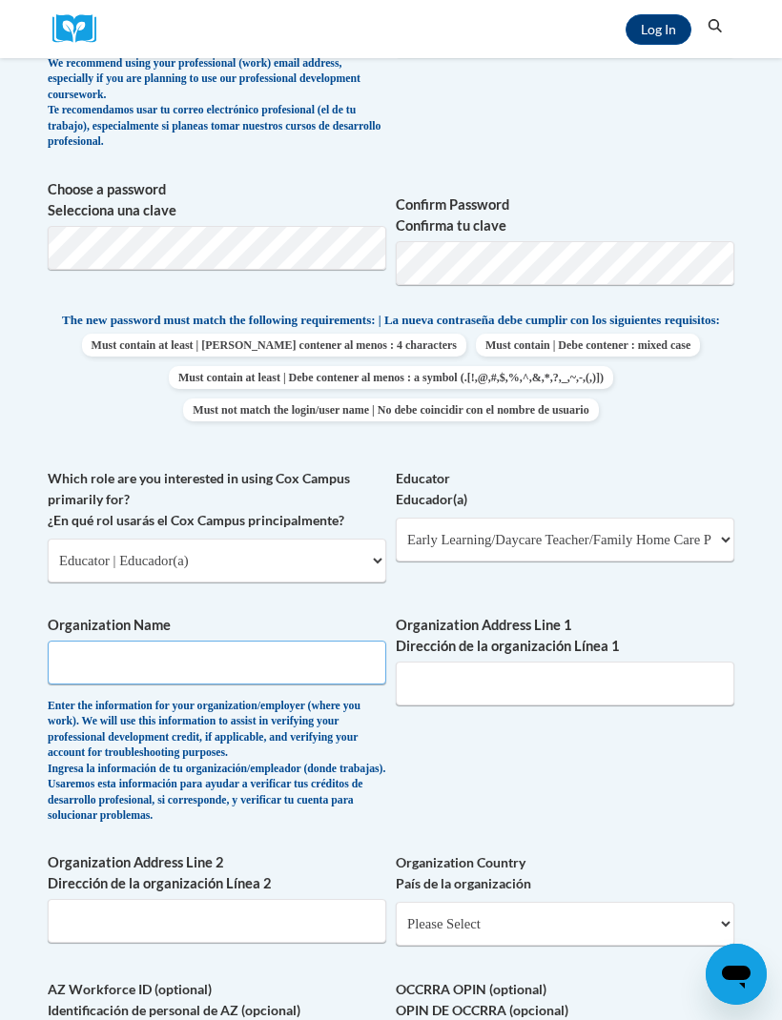
click at [254, 651] on input "Organization Name" at bounding box center [217, 663] width 338 height 44
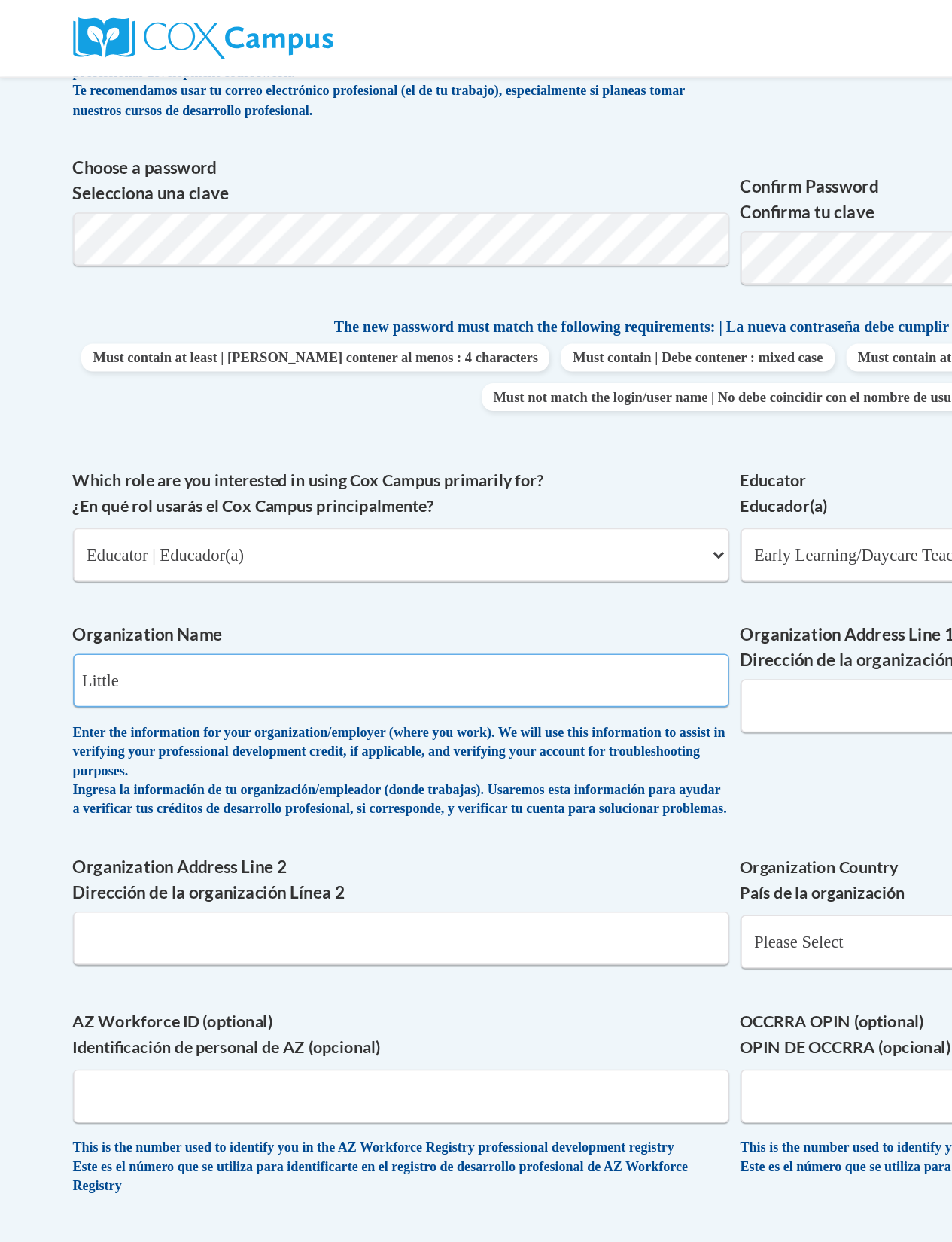
scroll to position [501, 0]
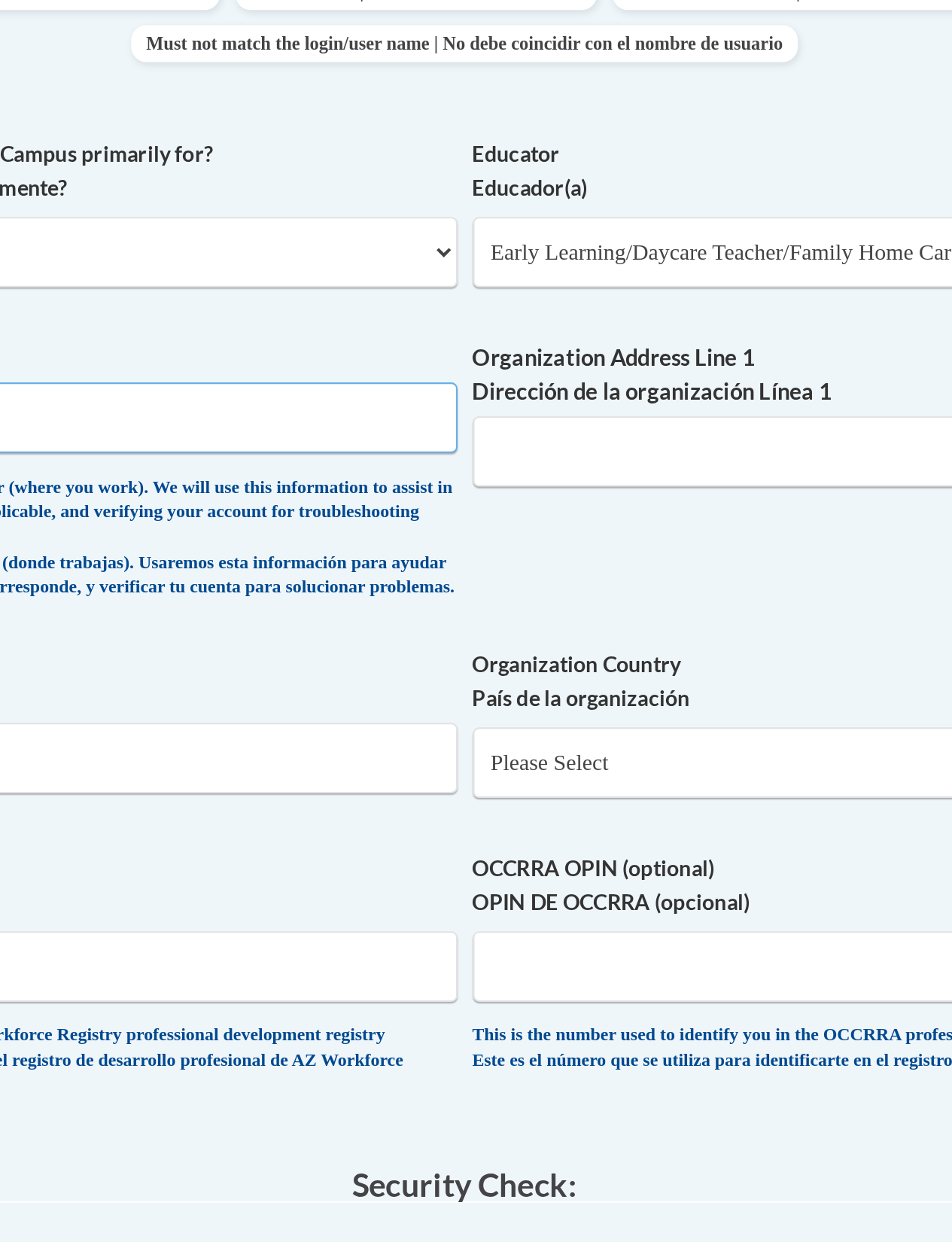
type input "Little angles Daycare"
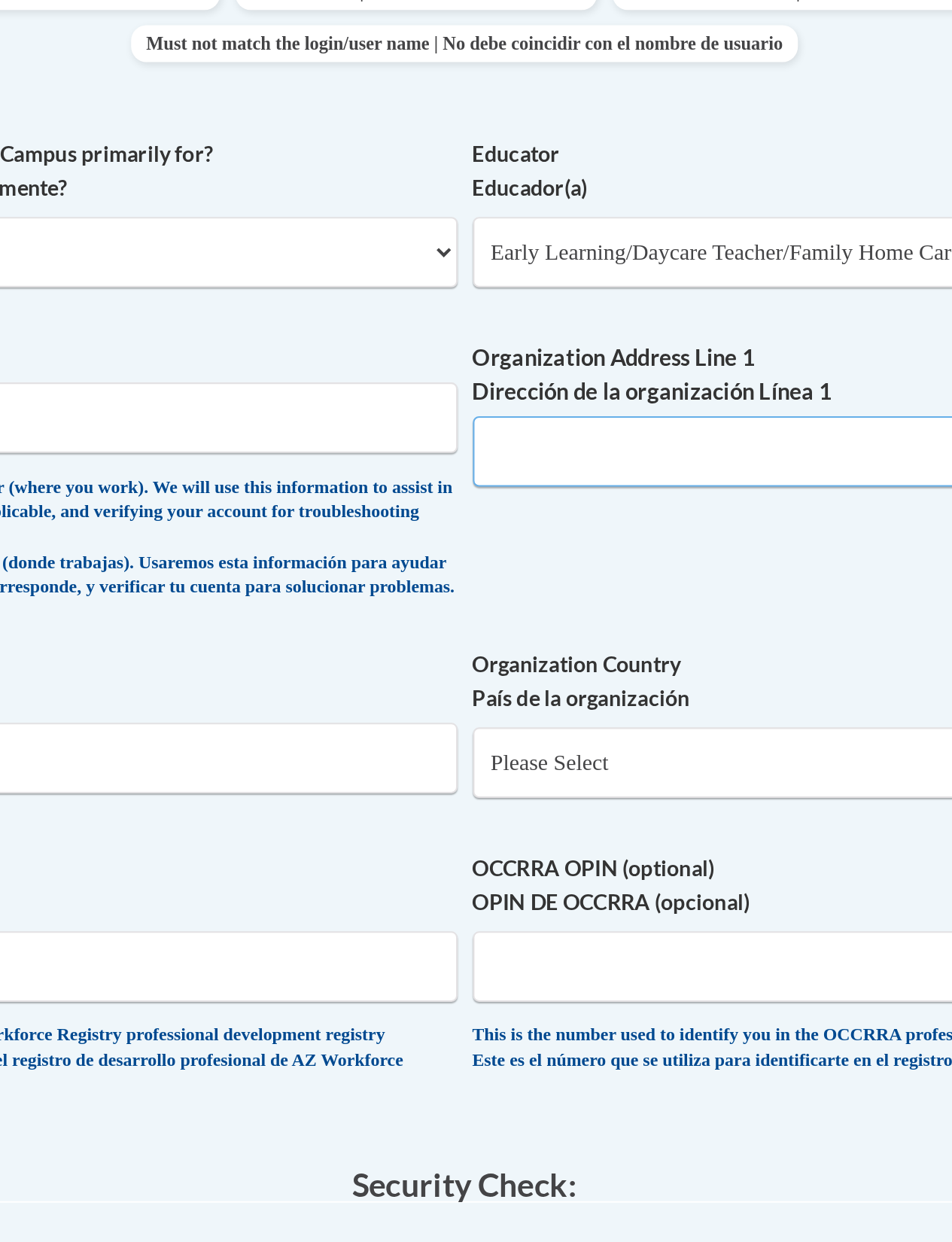
click at [480, 441] on input "Organization Address Line 1 Dirección de la organización Línea 1" at bounding box center [692, 458] width 425 height 35
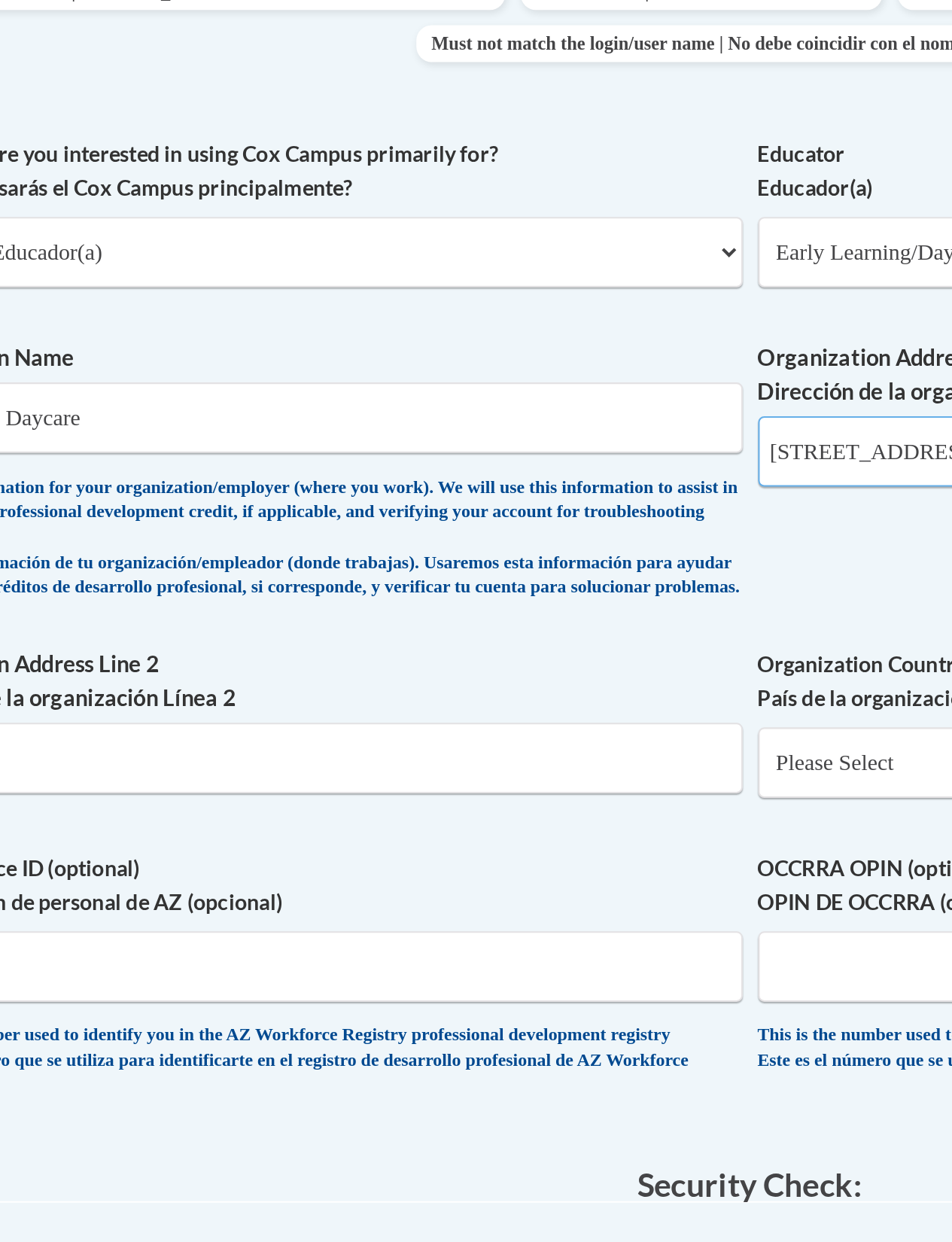
type input "2172 Hunter ct"
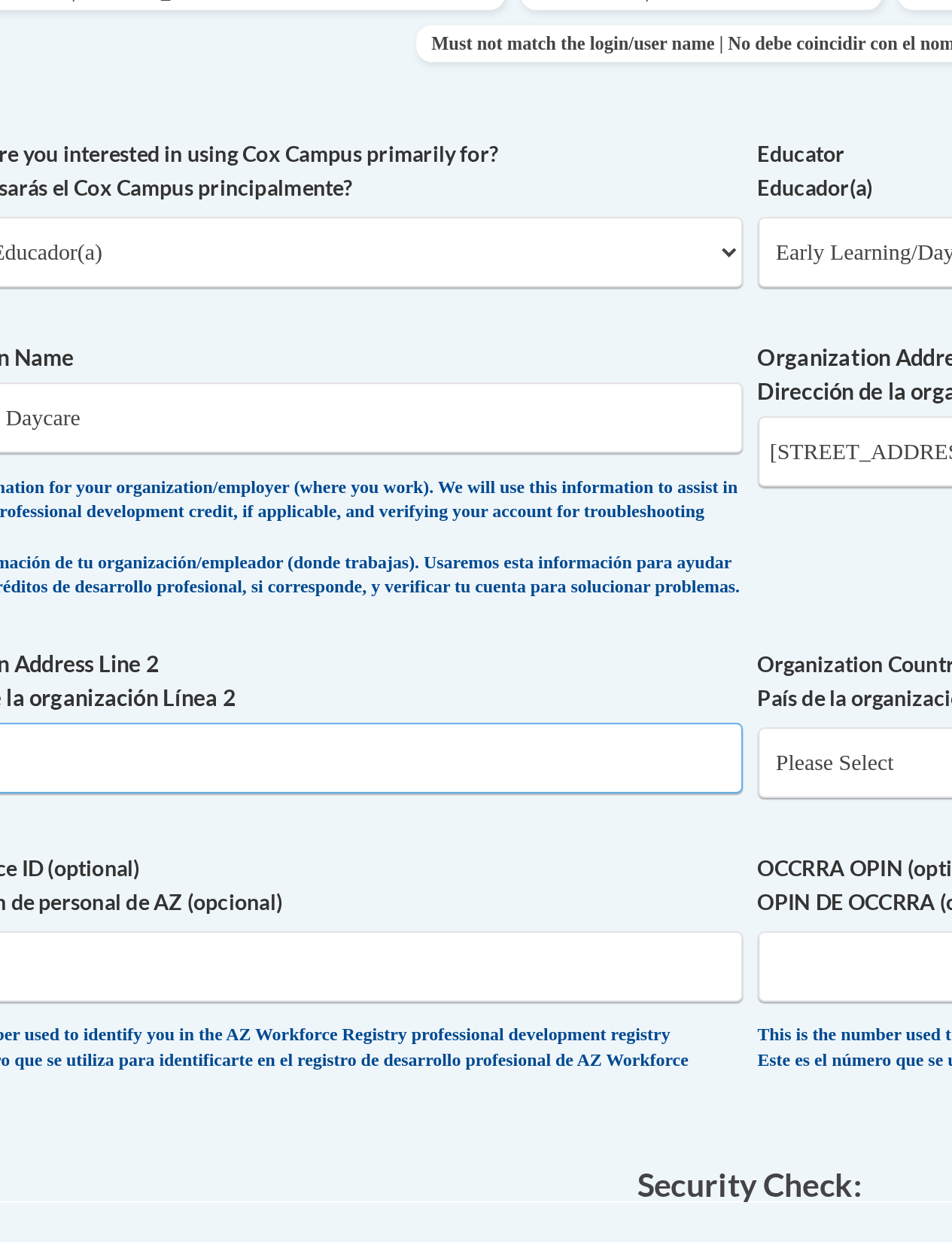
click at [216, 591] on input "Organization Address Line 2 Dirección de la organización Línea 2" at bounding box center [260, 608] width 425 height 35
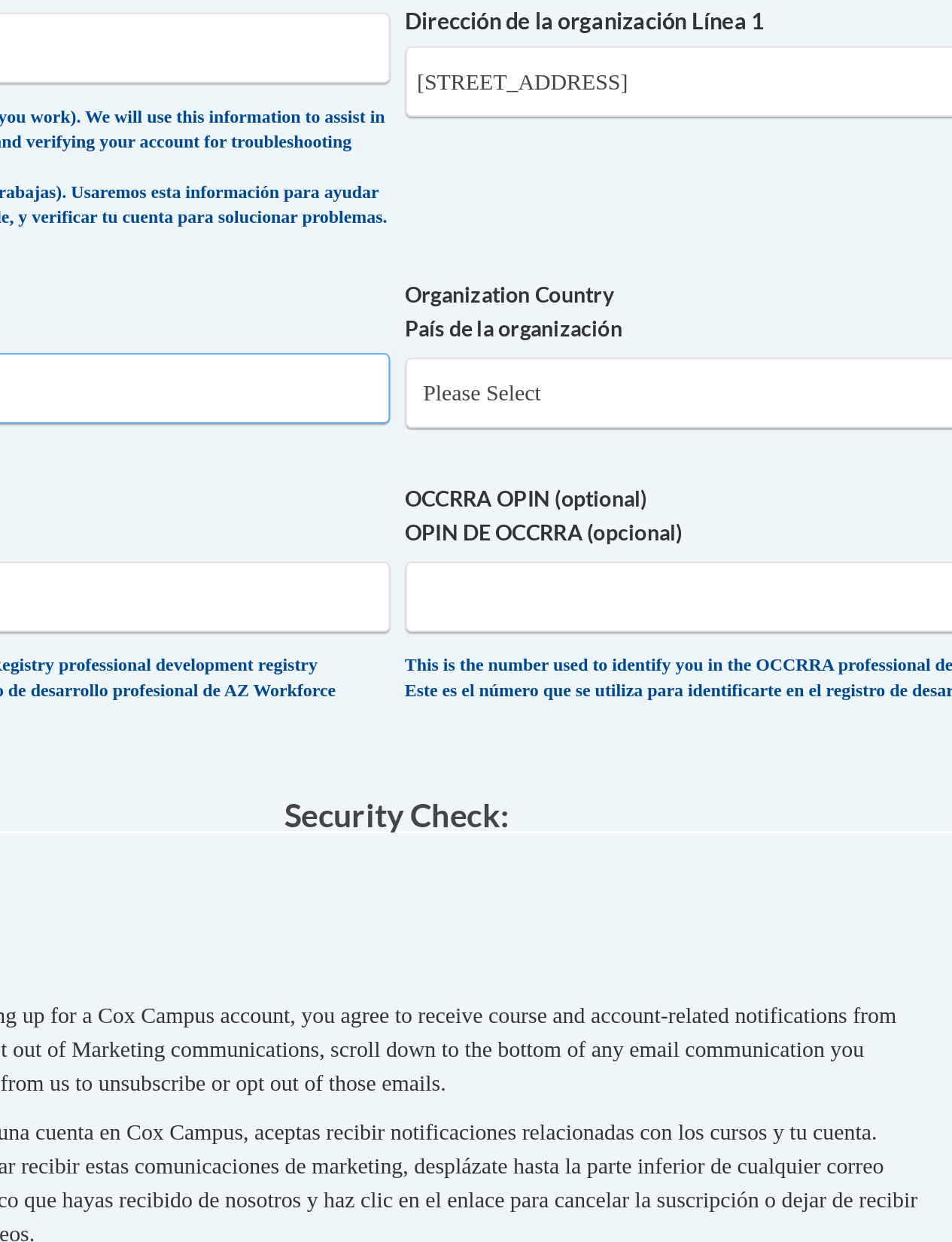
type input "2172 Hunter Ct"
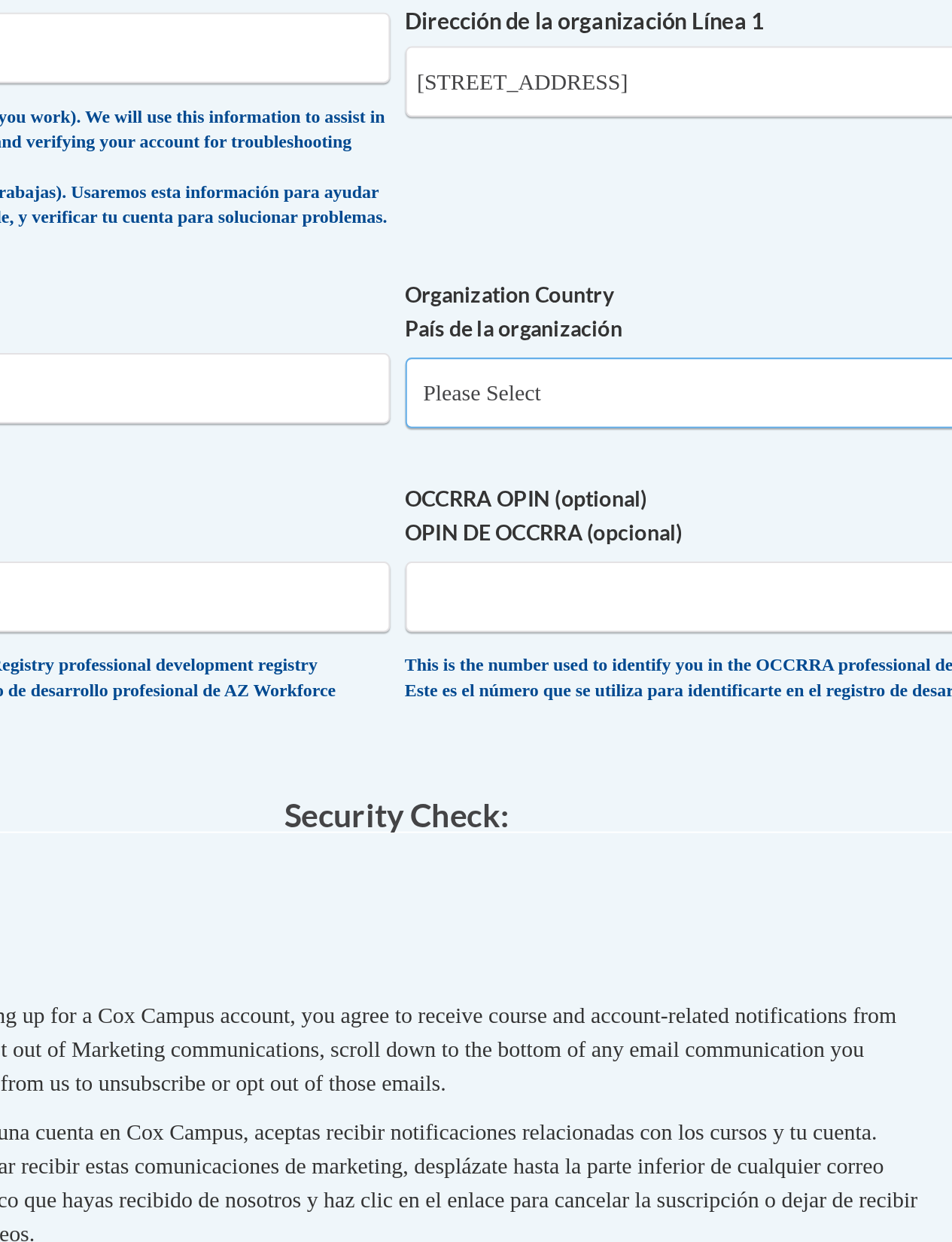
click at [480, 593] on select "Please Select United States | Estados Unidos Outside of the United States | Fue…" at bounding box center [692, 610] width 425 height 35
select select "ad49bcad-a171-4b2e-b99c-48b446064914"
select select
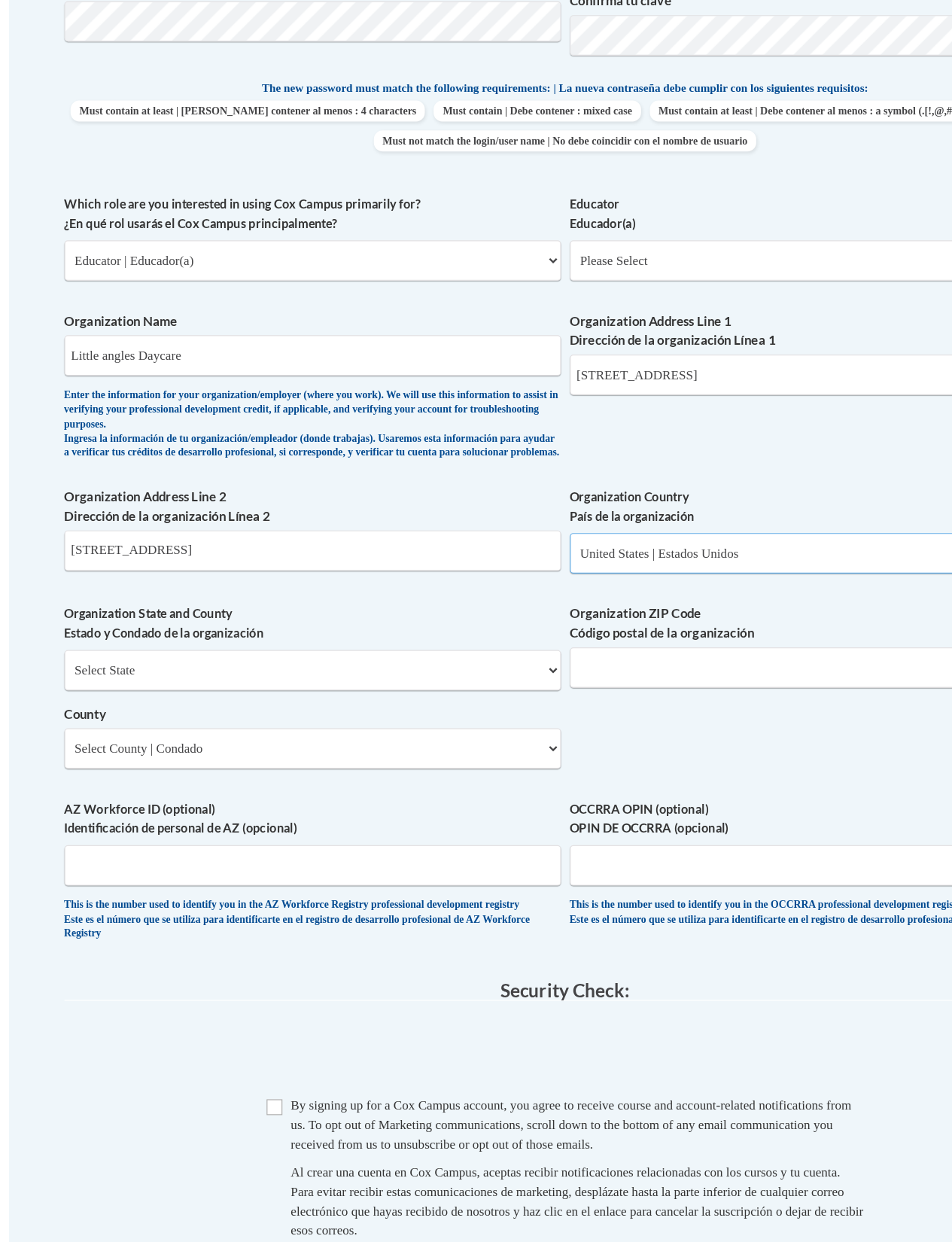
scroll to position [571, 0]
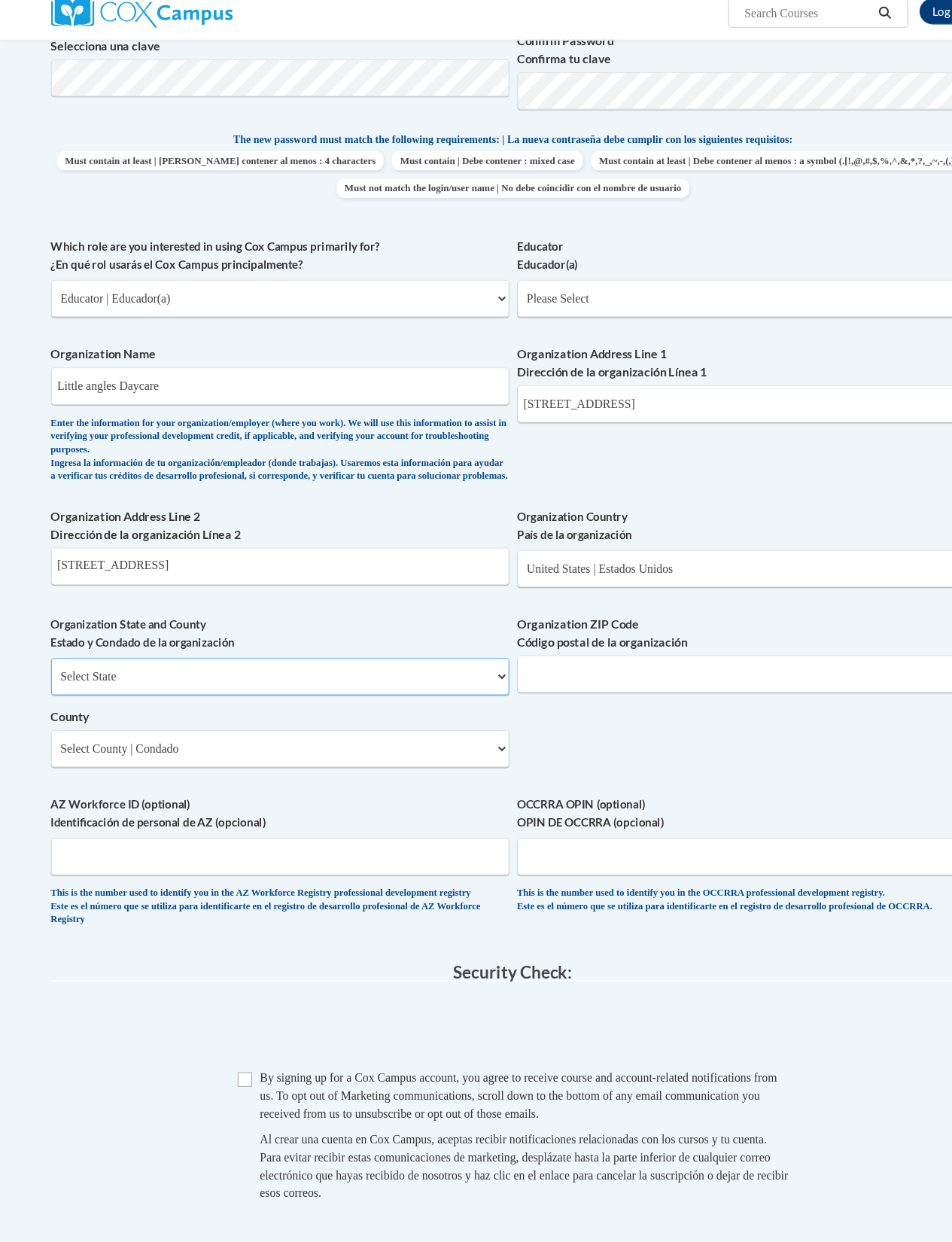
click at [340, 651] on select "Select State Alabama Alaska Arizona Arkansas California Colorado Connecticut De…" at bounding box center [260, 640] width 425 height 35
select select "Georgia"
click at [617, 647] on input "Organization ZIP Code Código postal de la organización" at bounding box center [692, 638] width 425 height 35
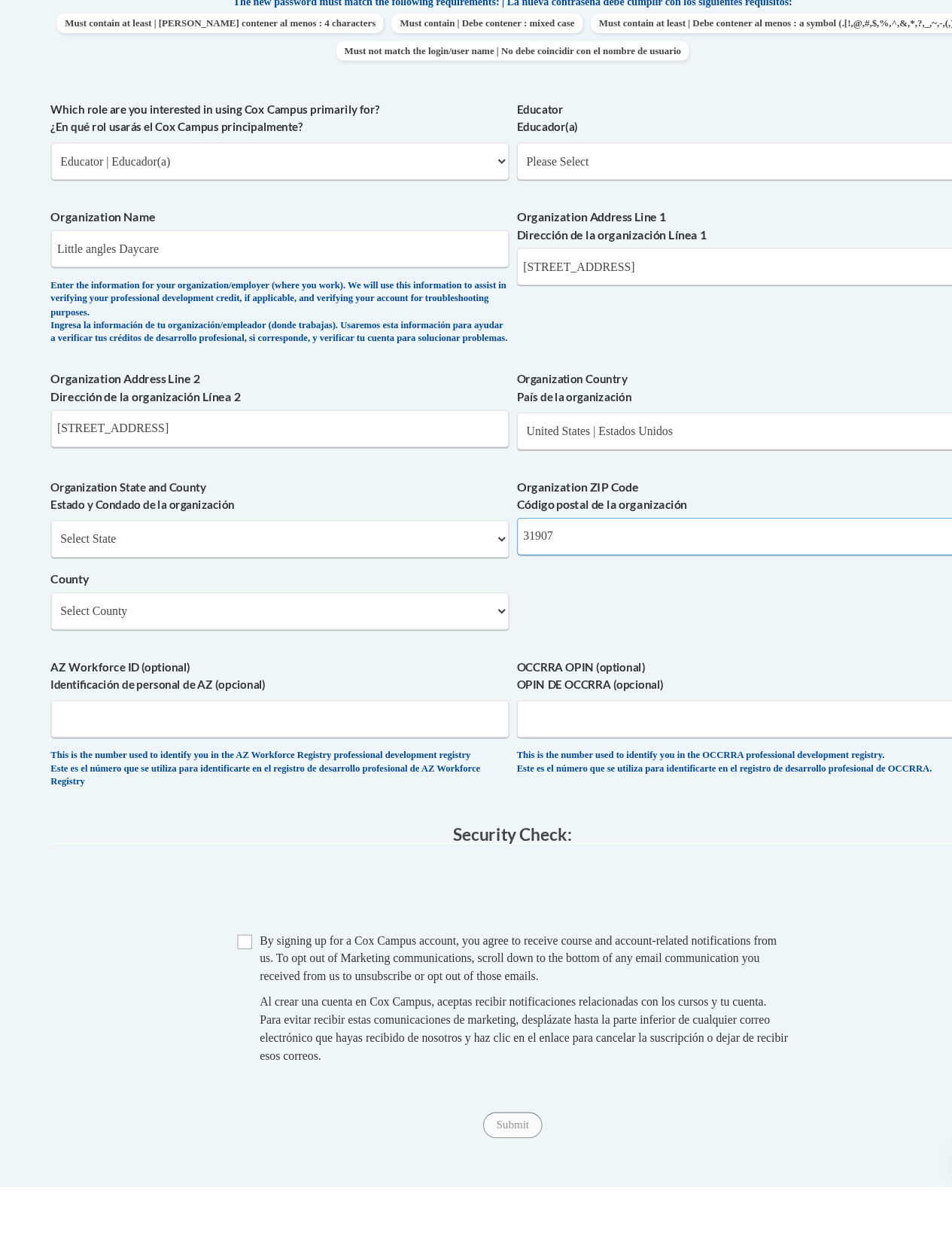
type input "31907"
click at [420, 690] on select "Select County Appling Atkinson Bacon Baker Baldwin Banks Barrow Bartow Ben Hill…" at bounding box center [260, 707] width 425 height 35
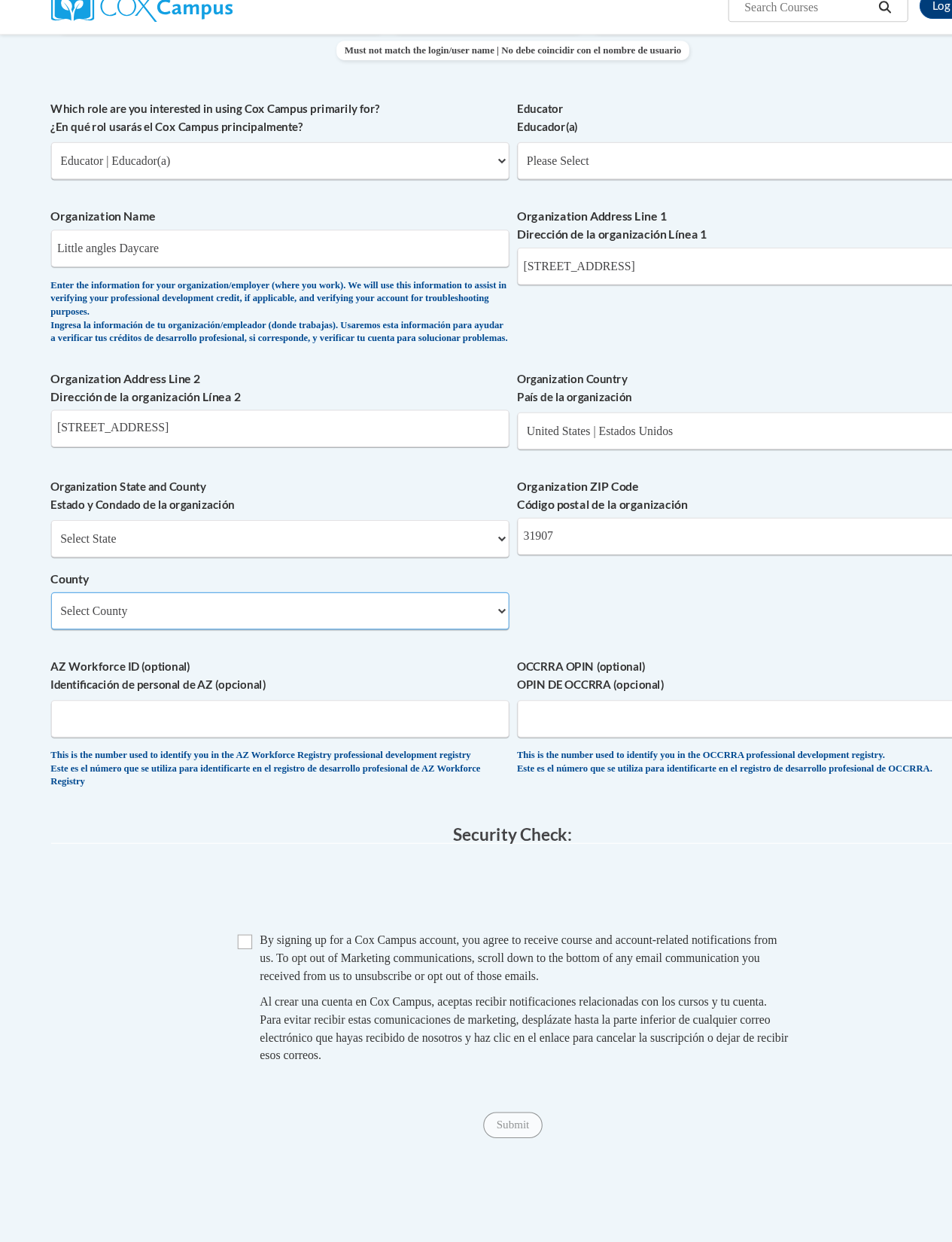
select select "Columbia"
click at [242, 805] on span "By signing up for a Cox Campus account, you agree to receive course and account…" at bounding box center [482, 906] width 480 height 45
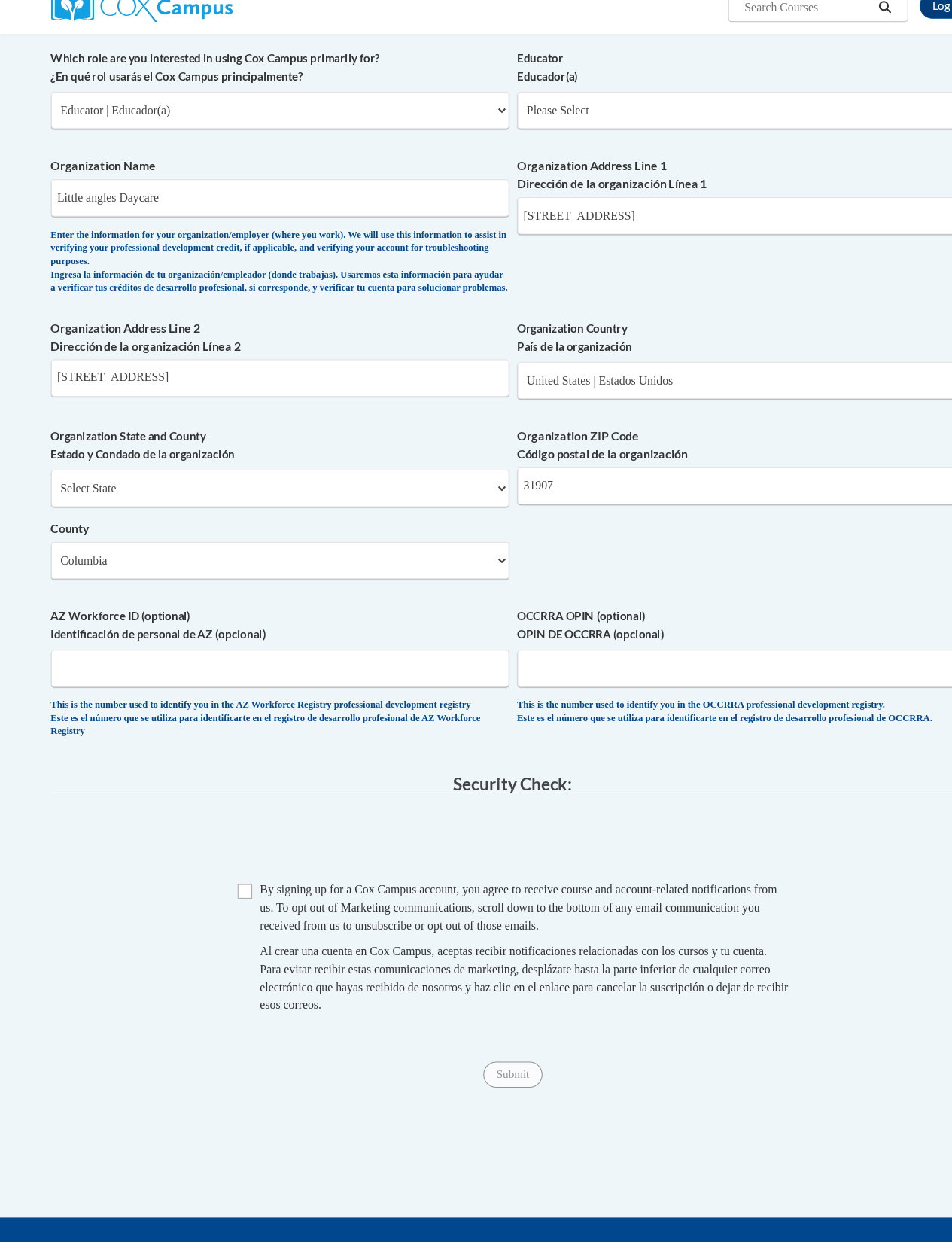
scroll to position [853, 0]
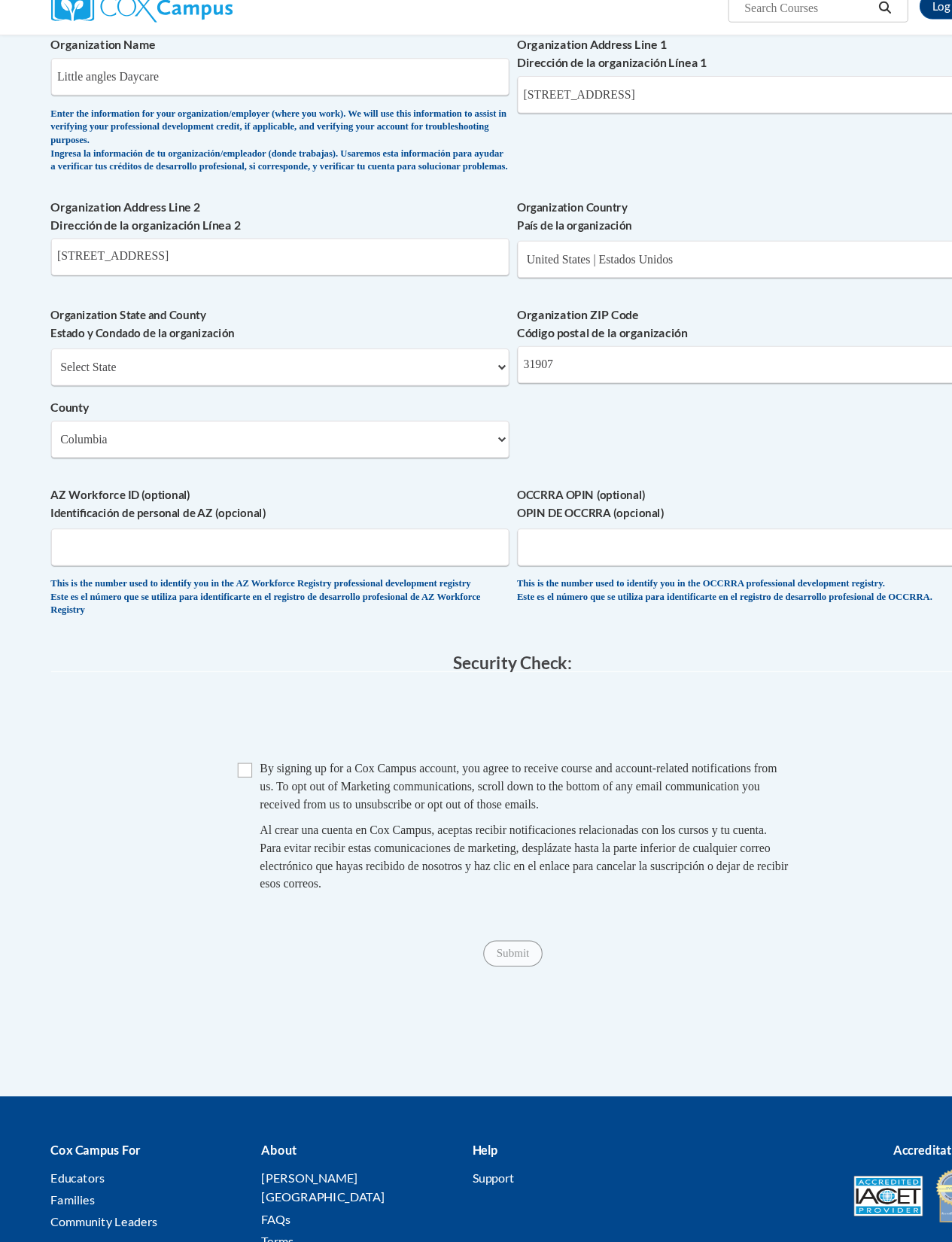
click at [232, 733] on input "Checkbox" at bounding box center [227, 732] width 13 height 13
checkbox input "true"
click at [468, 805] on input "Submit" at bounding box center [475, 902] width 54 height 24
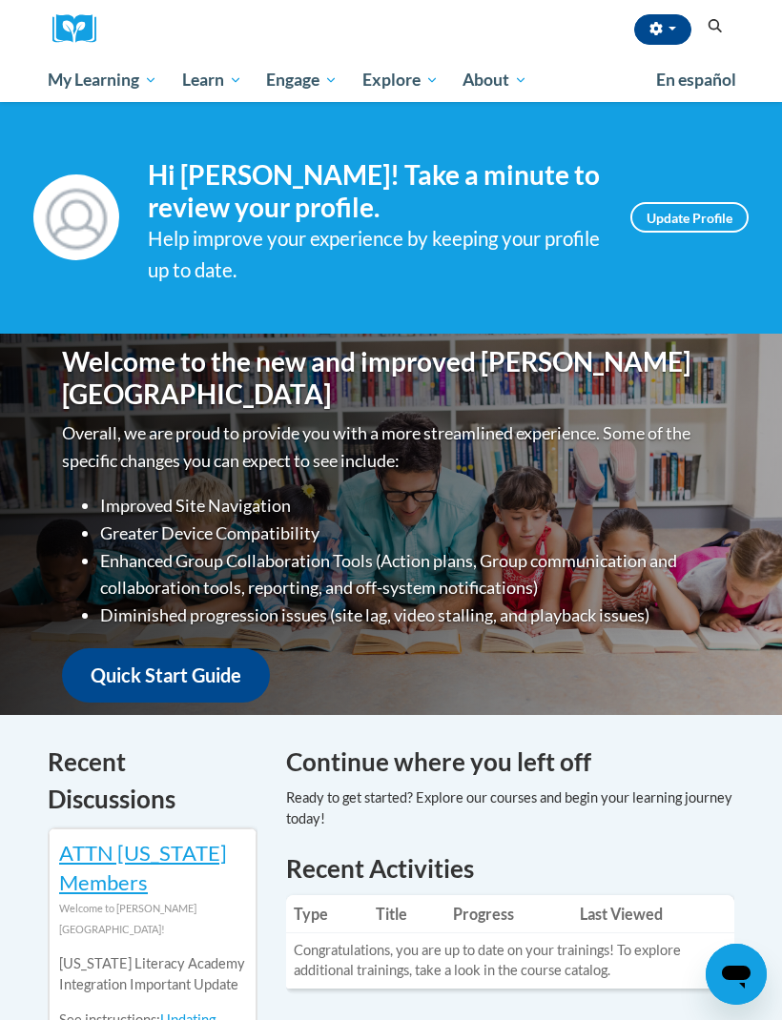
click at [0, 0] on span "My Course Progress" at bounding box center [0, 0] width 0 height 0
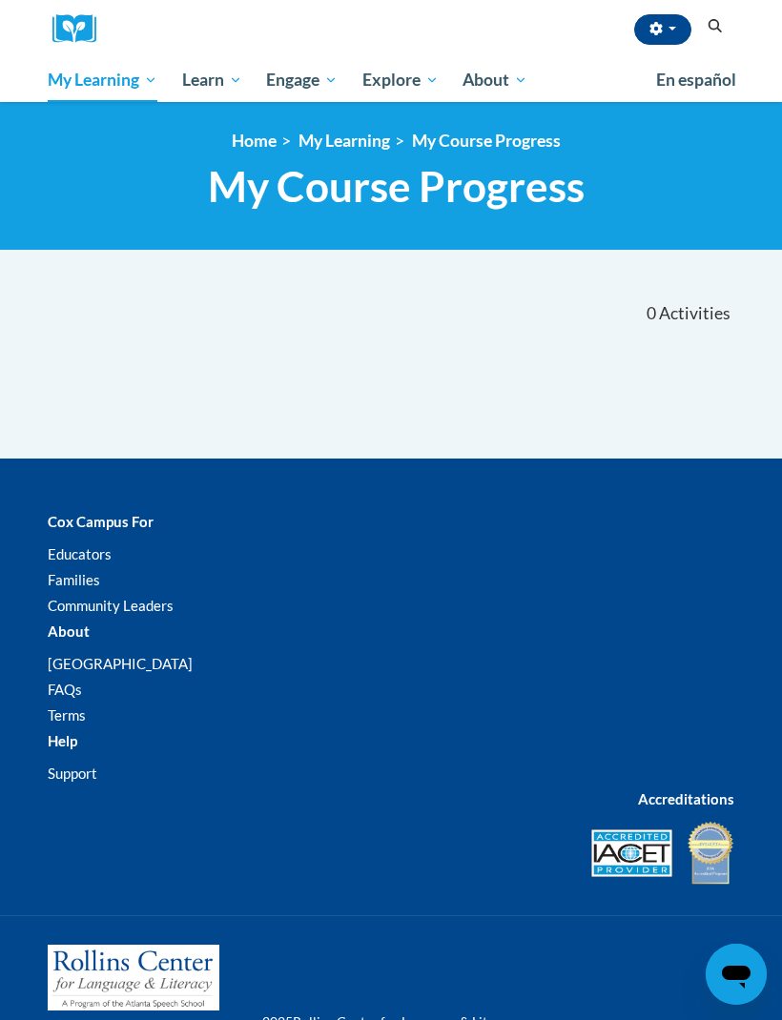
click at [0, 0] on span "All Courses" at bounding box center [0, 0] width 0 height 0
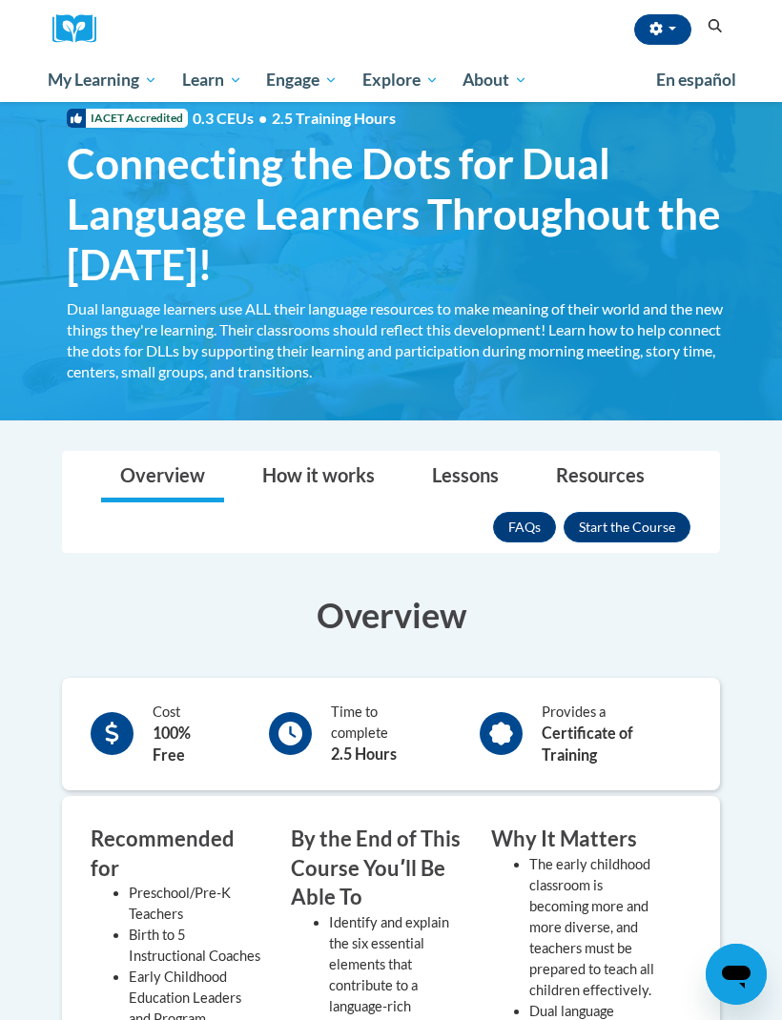
scroll to position [51, 0]
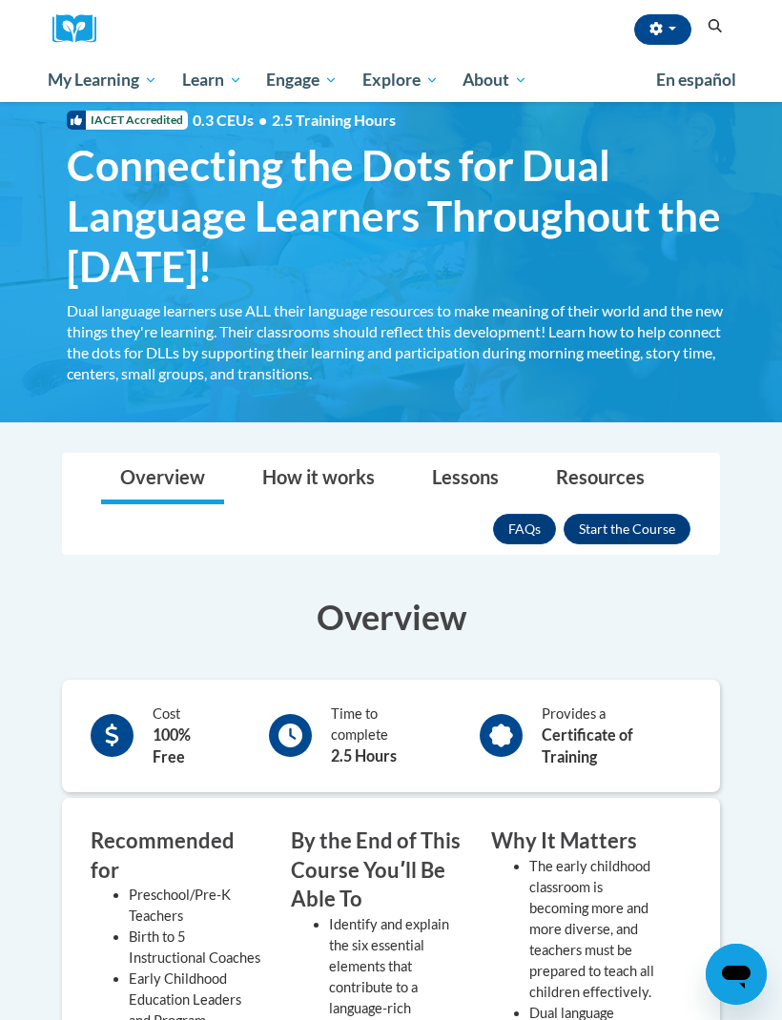
click at [617, 543] on button "Enroll" at bounding box center [626, 529] width 127 height 31
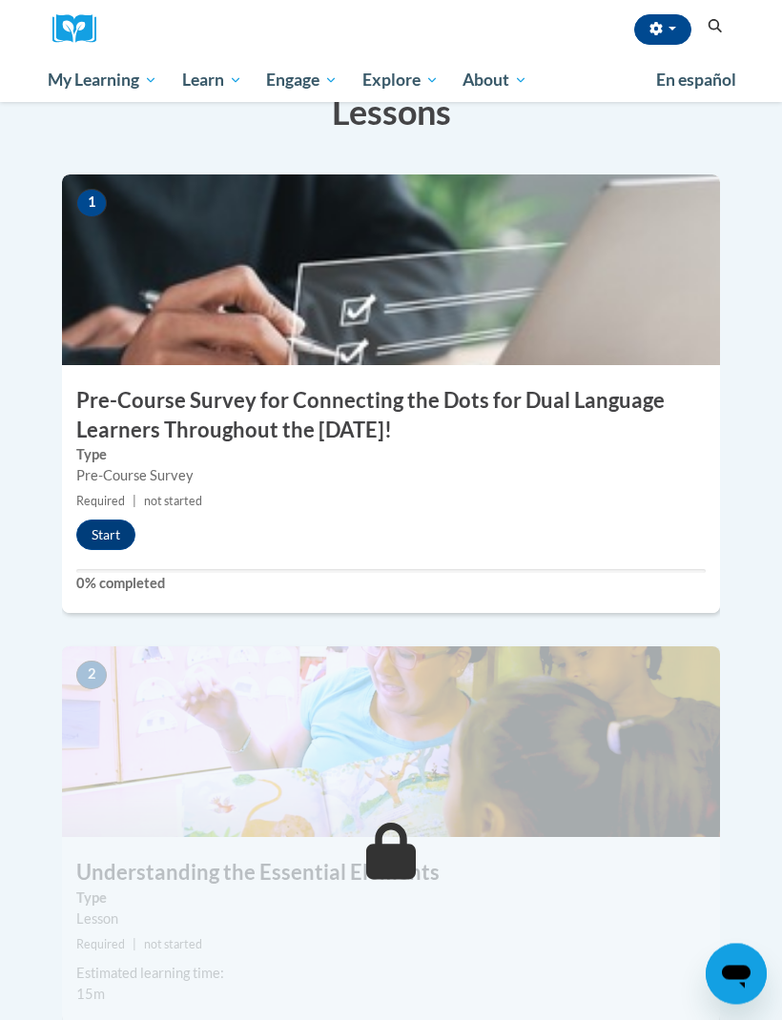
click at [98, 520] on button "Start" at bounding box center [105, 535] width 59 height 31
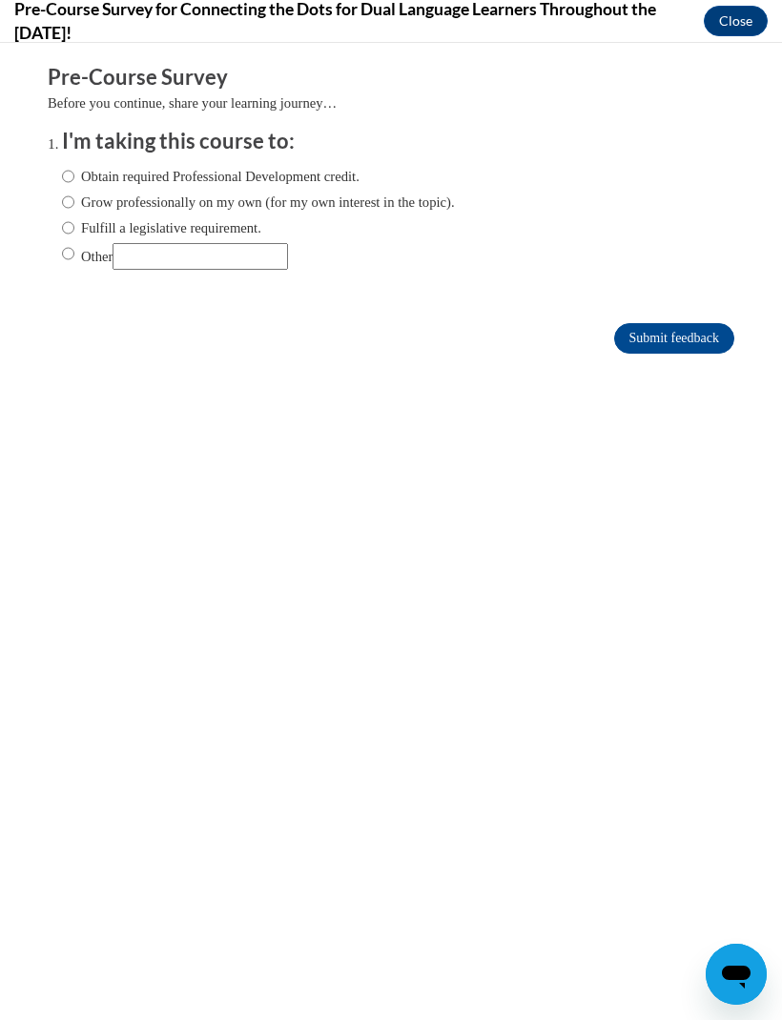
click at [82, 243] on label "Other" at bounding box center [175, 256] width 226 height 27
click at [74, 243] on input "Other" at bounding box center [68, 253] width 12 height 21
radio input "true"
click at [646, 348] on input "Submit feedback" at bounding box center [674, 338] width 120 height 31
